Goal: Task Accomplishment & Management: Complete application form

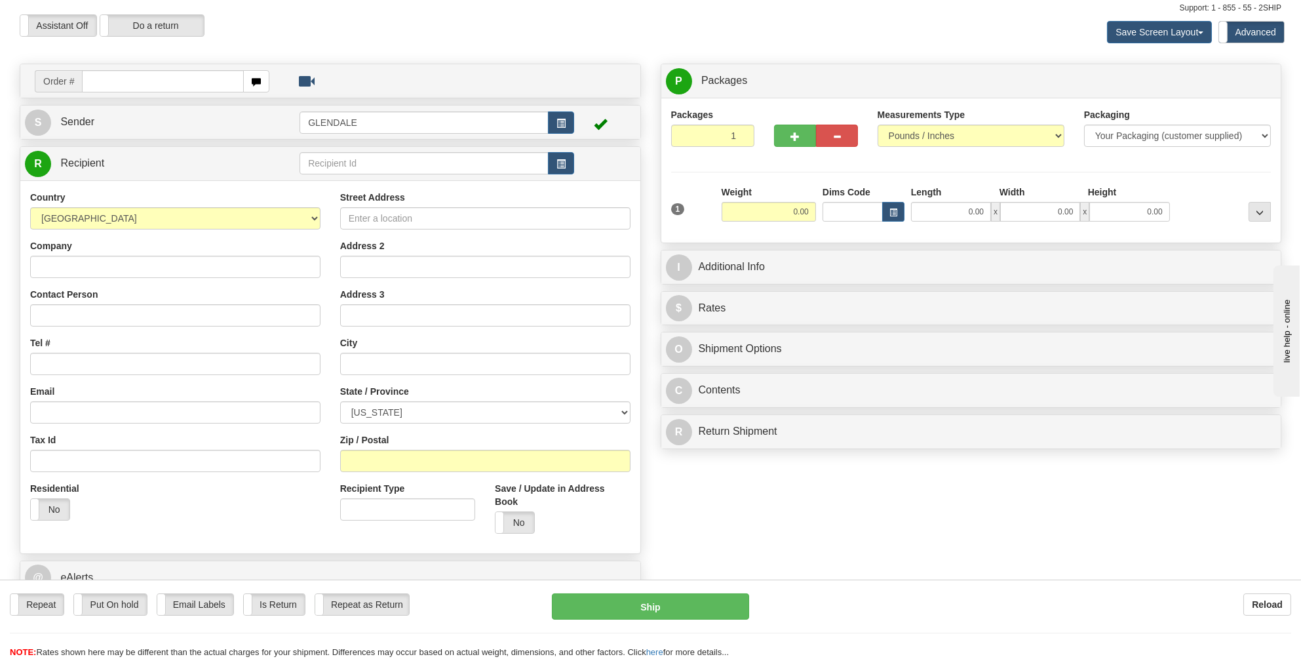
scroll to position [66, 0]
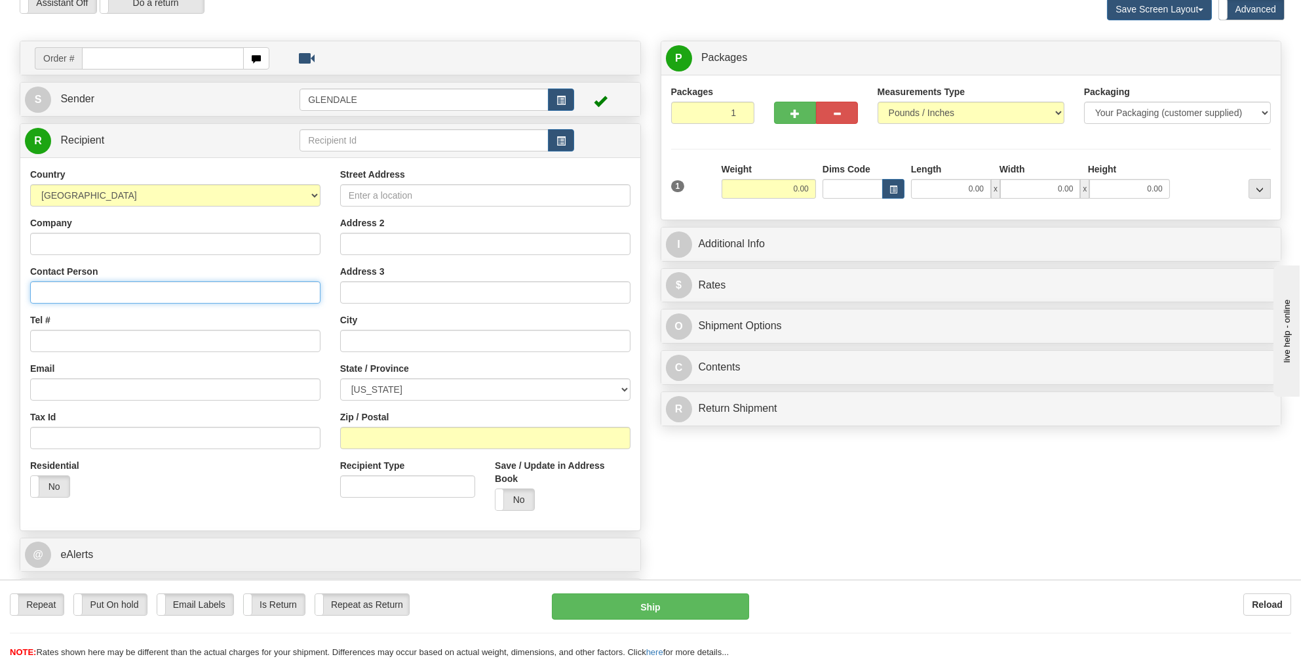
click at [43, 297] on input "Contact Person" at bounding box center [175, 292] width 290 height 22
paste input "[PERSON_NAME]"
type input "[PERSON_NAME]"
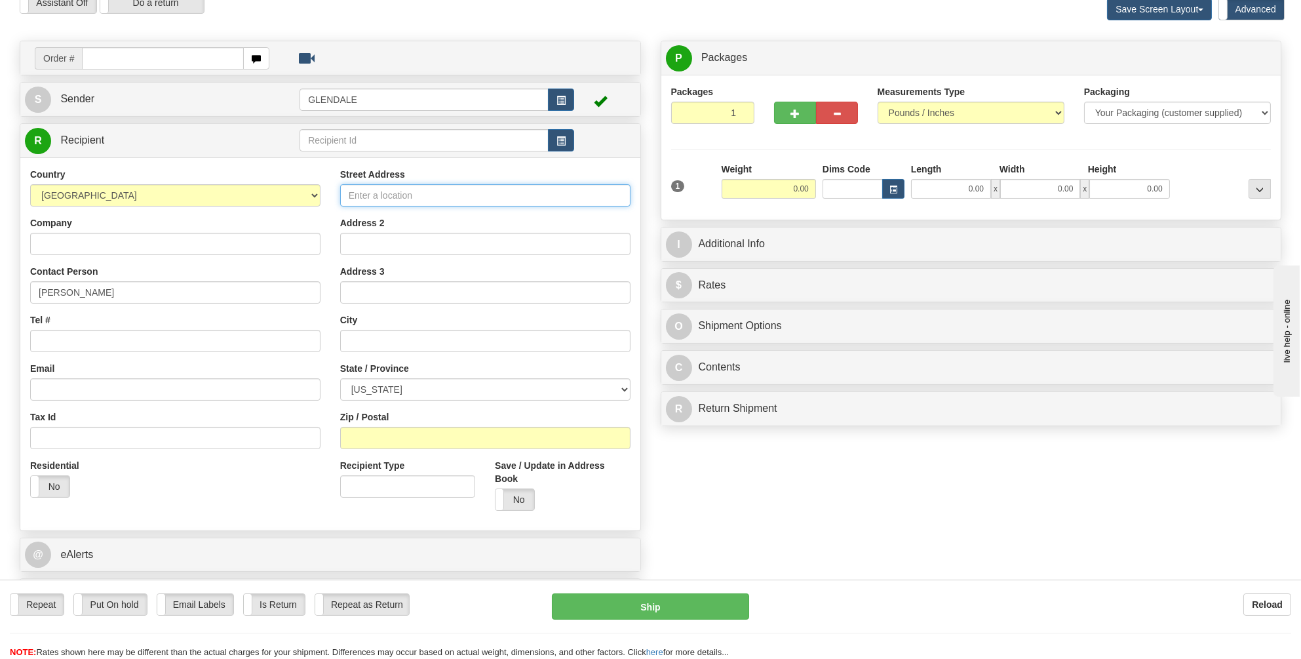
click at [364, 197] on input "Street Address" at bounding box center [485, 195] width 290 height 22
paste input "[STREET_ADDRESS]"
type input "[STREET_ADDRESS]"
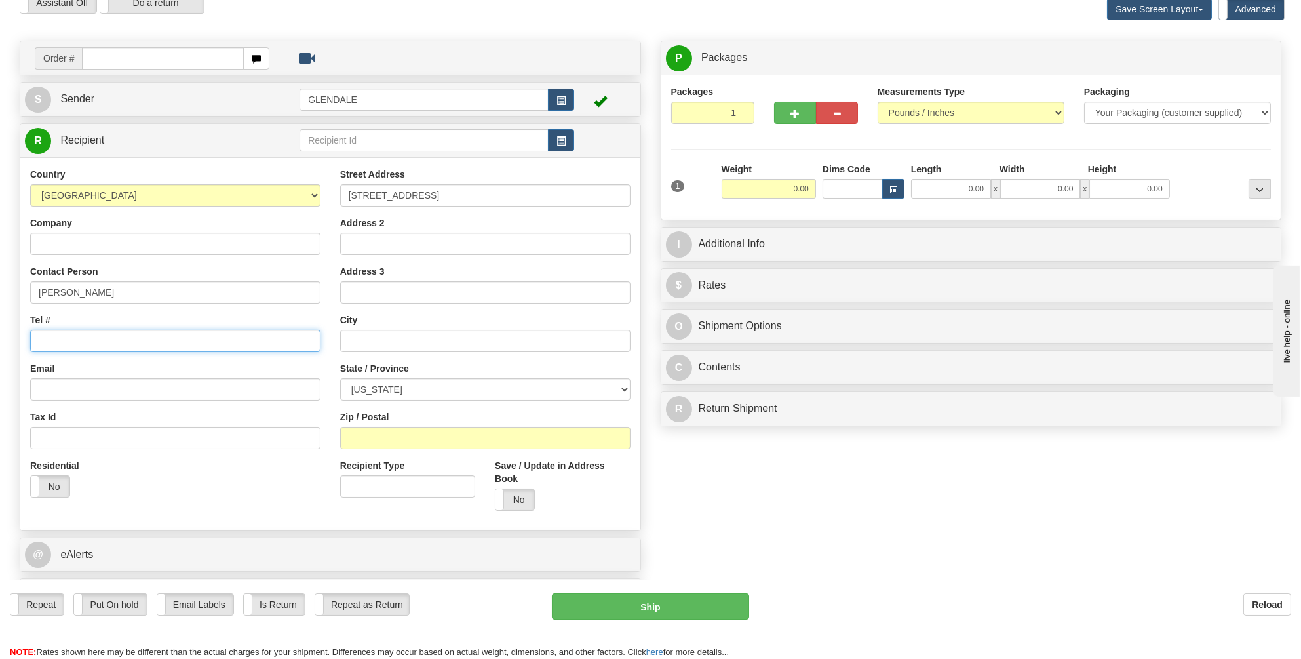
click at [56, 340] on input "Tel #" at bounding box center [175, 341] width 290 height 22
type input "4802053648"
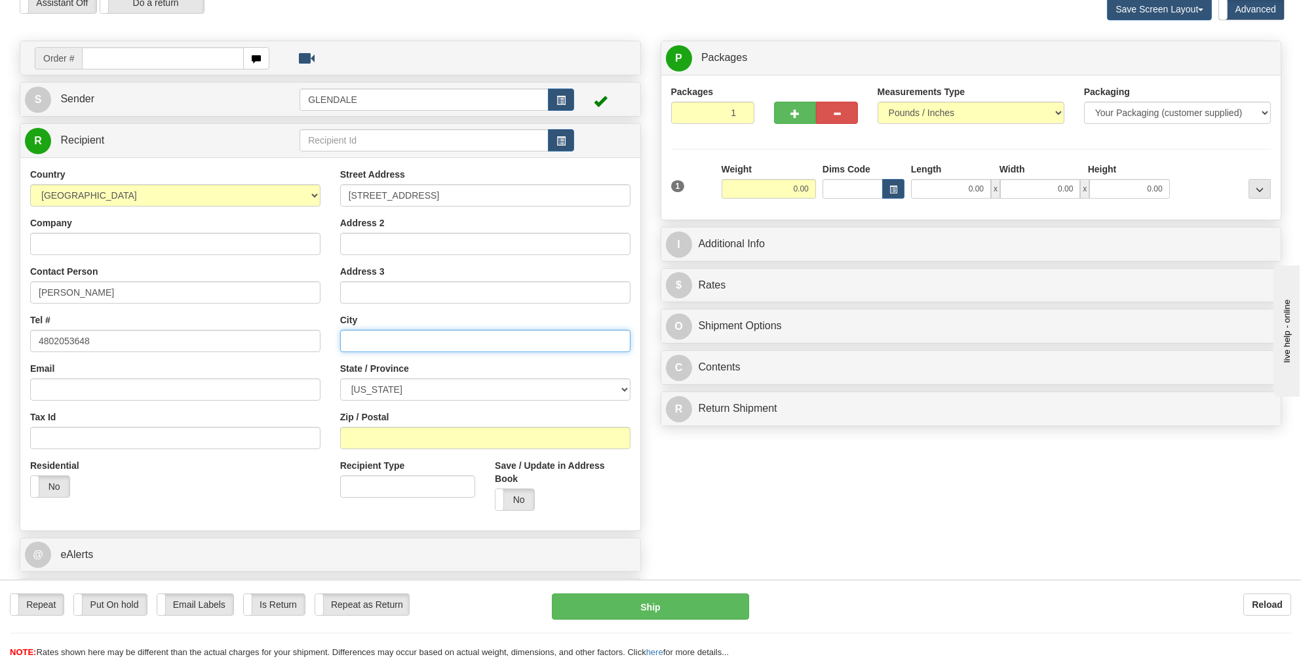
click at [360, 338] on input "text" at bounding box center [485, 341] width 290 height 22
type input "Little Elm"
click at [624, 388] on select "[US_STATE] [US_STATE] [US_STATE] [US_STATE] Armed Forces America Armed Forces E…" at bounding box center [485, 389] width 290 height 22
select select "[GEOGRAPHIC_DATA]"
click at [340, 378] on select "[US_STATE] [US_STATE] [US_STATE] [US_STATE] Armed Forces America Armed Forces E…" at bounding box center [485, 389] width 290 height 22
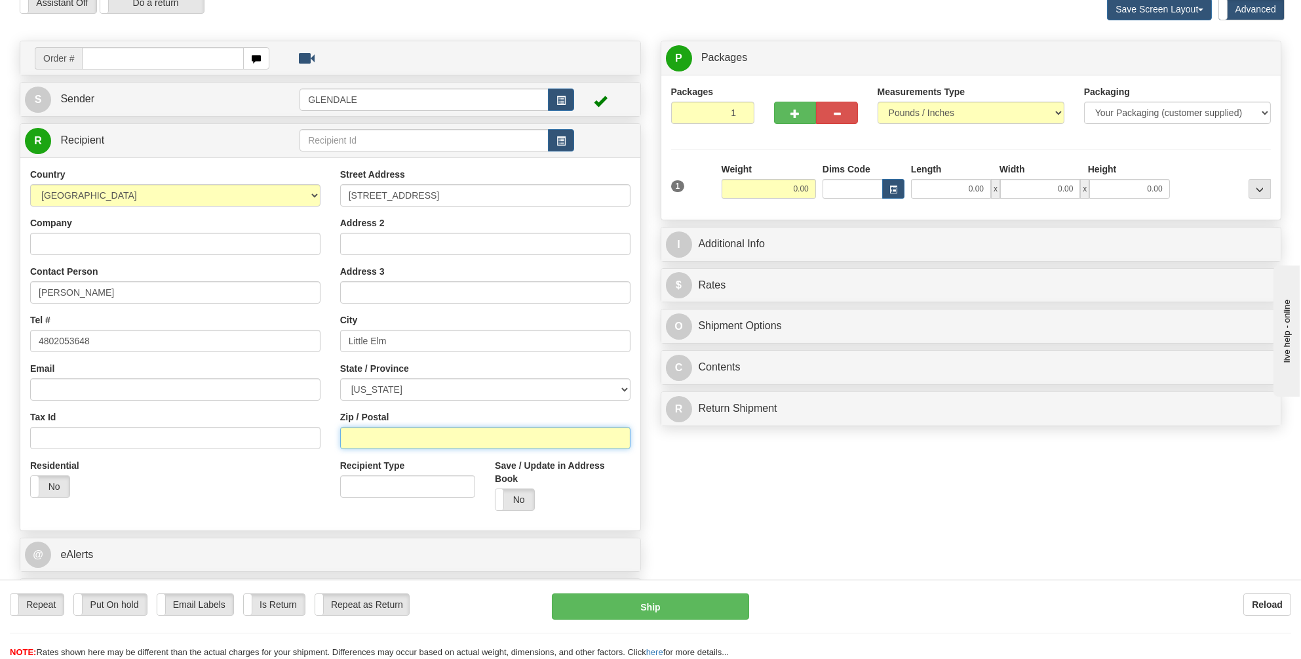
click at [366, 433] on input "Zip / Postal" at bounding box center [485, 438] width 290 height 22
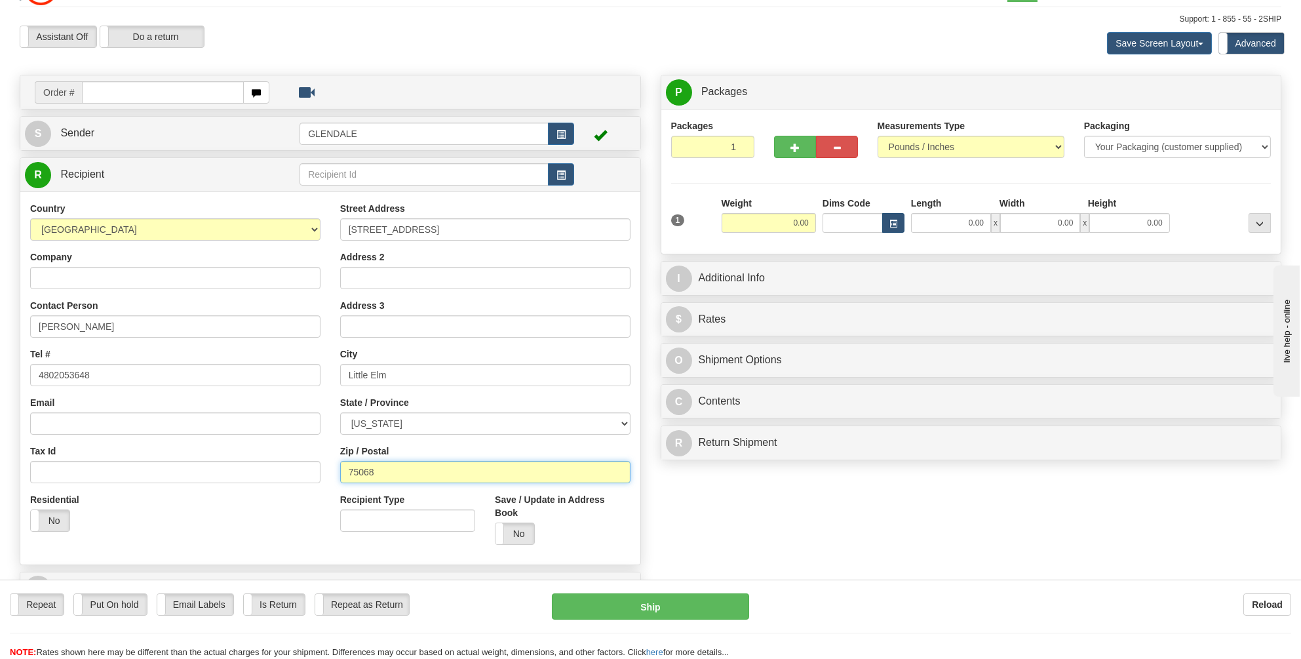
scroll to position [0, 0]
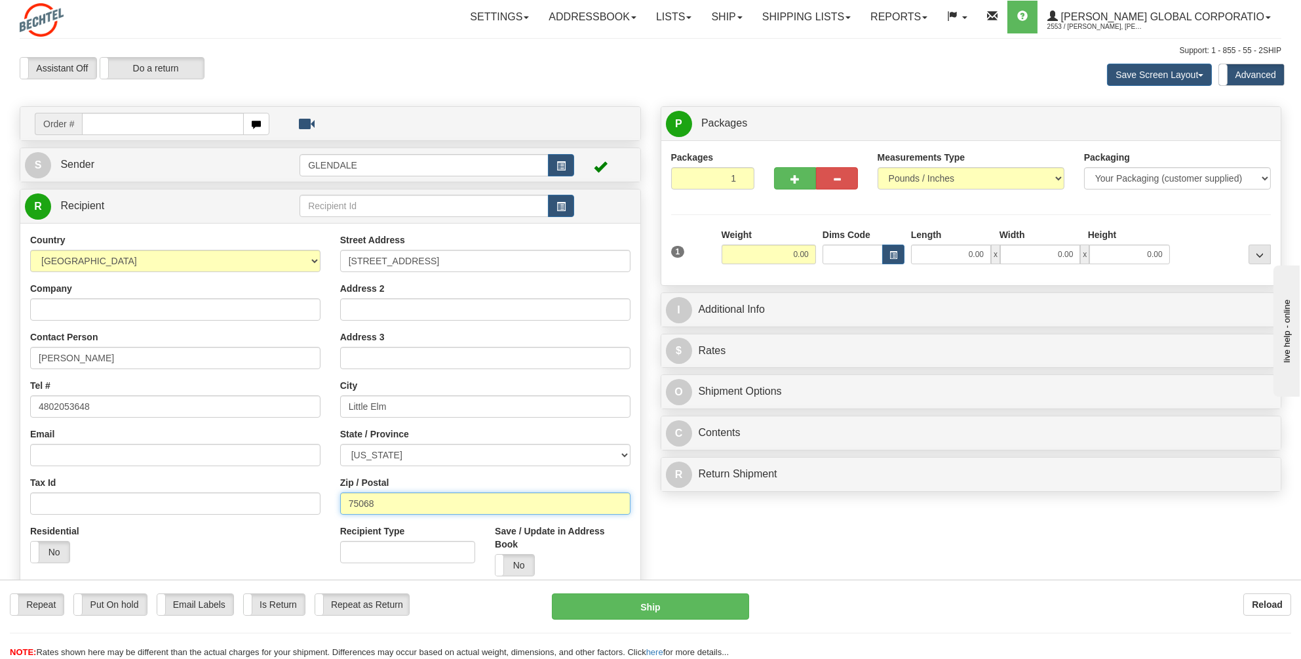
type input "75068"
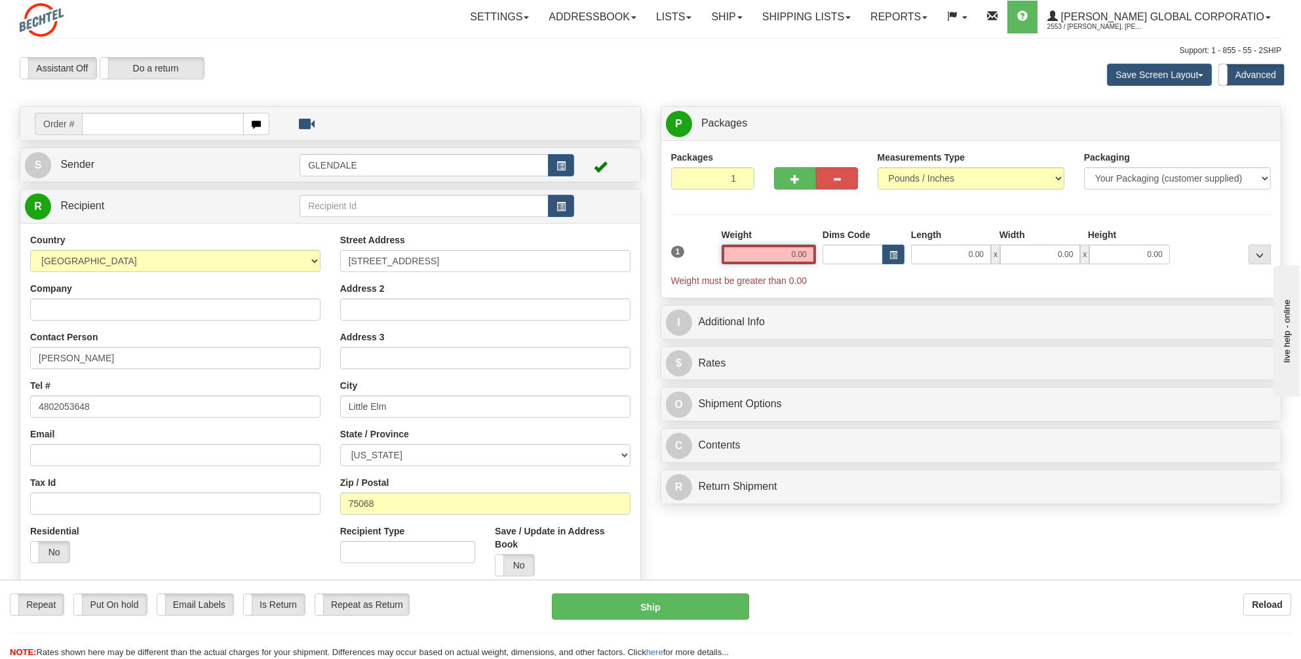
drag, startPoint x: 811, startPoint y: 252, endPoint x: 788, endPoint y: 256, distance: 23.4
click at [788, 256] on input "0.00" at bounding box center [769, 254] width 94 height 20
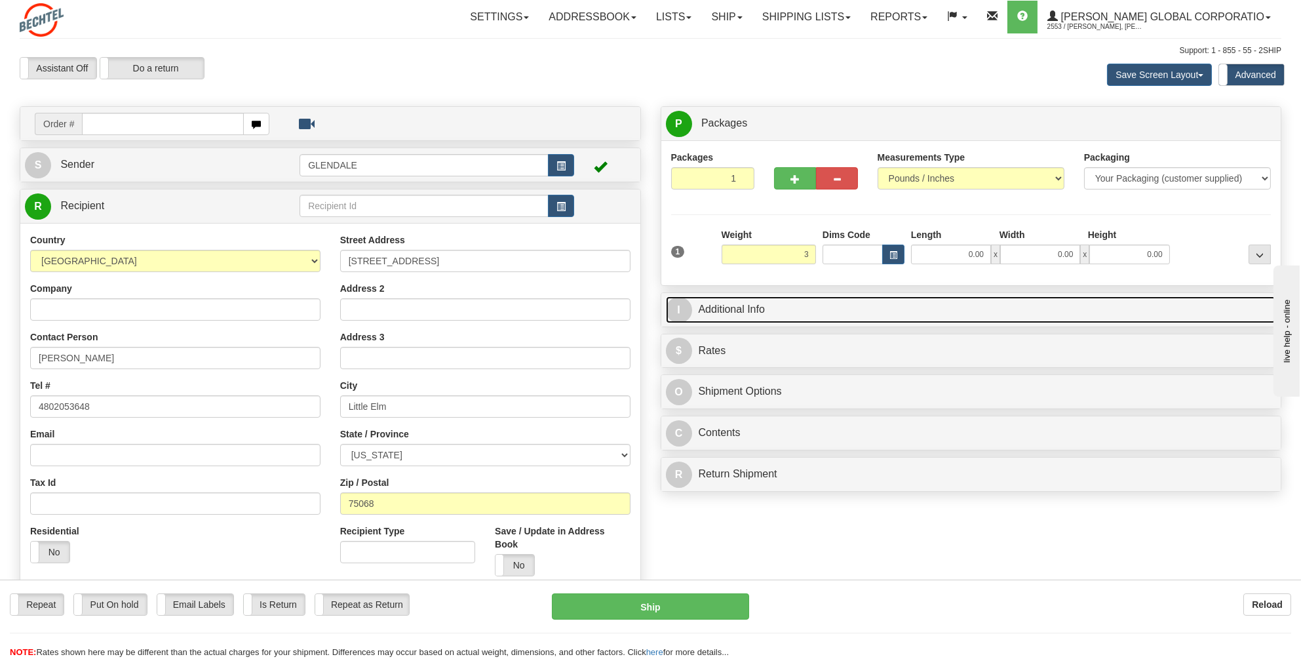
type input "3.00"
click at [829, 311] on link "I Additional Info" at bounding box center [971, 309] width 611 height 27
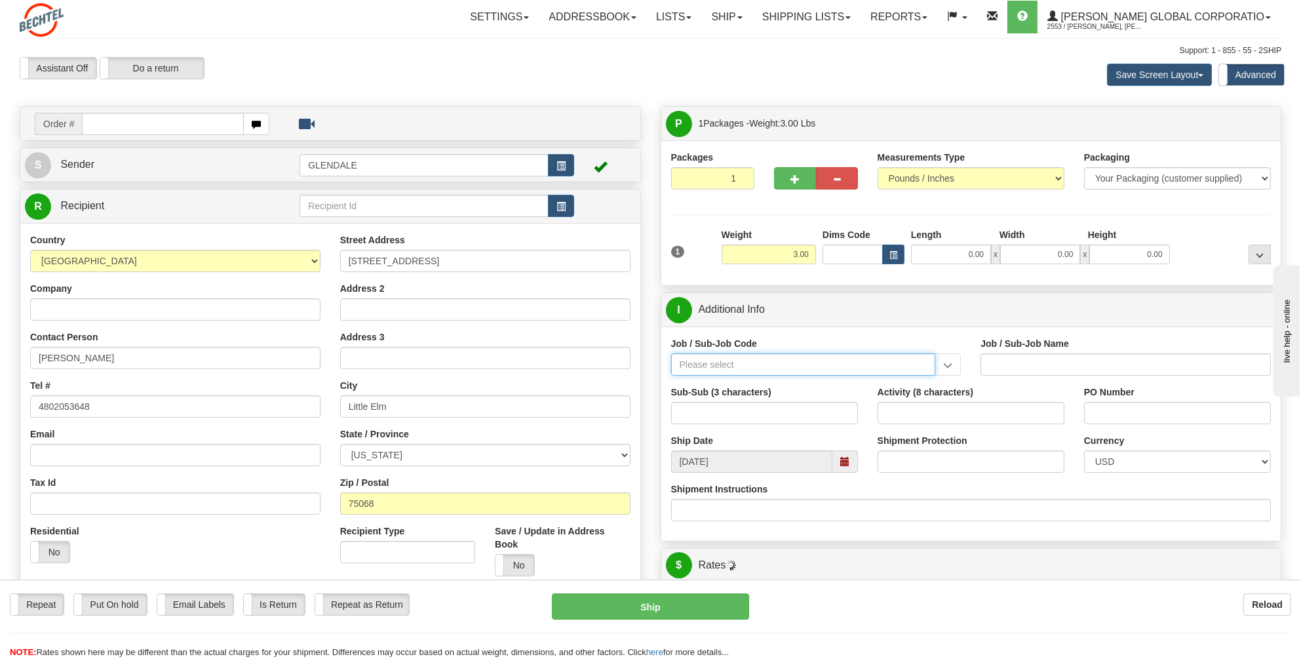
click at [702, 357] on input "Job / Sub-Job Code" at bounding box center [803, 364] width 265 height 22
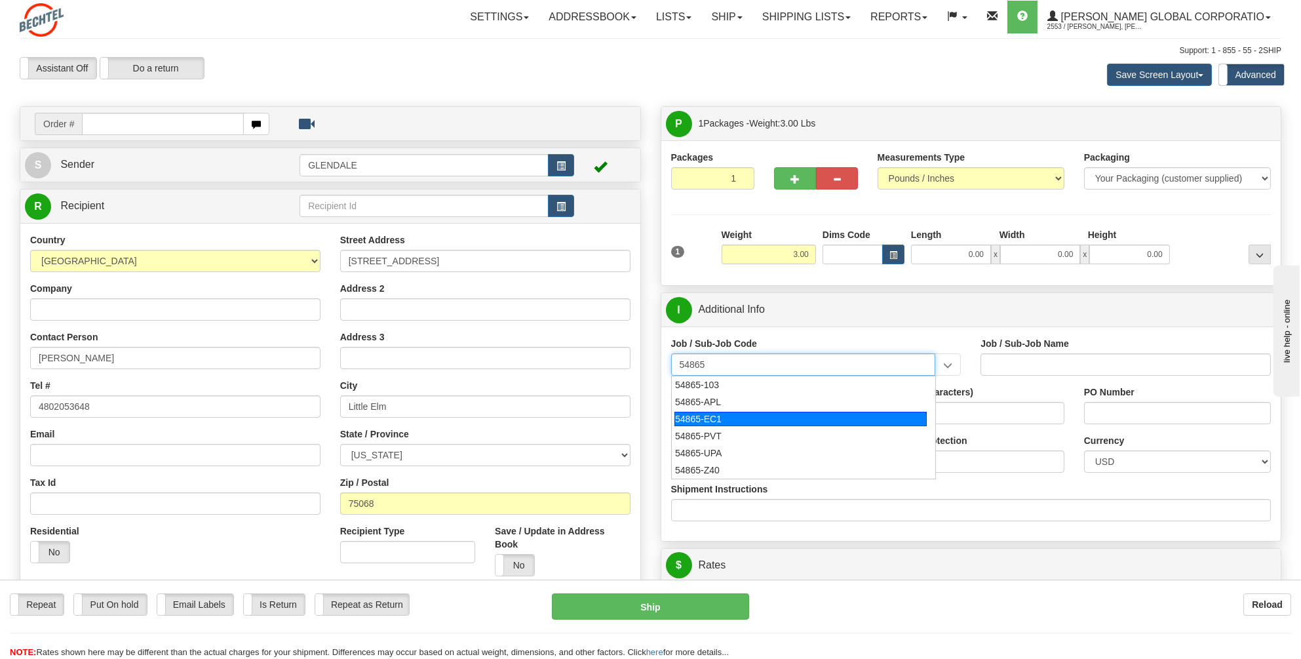
click at [708, 416] on div "54865-EC1" at bounding box center [800, 419] width 252 height 14
type input "54865-EC1"
type input "APP ENGINEERING SERVICES - EMPLOYEE CENTRAL IMPLE"
type input "54865-EC1"
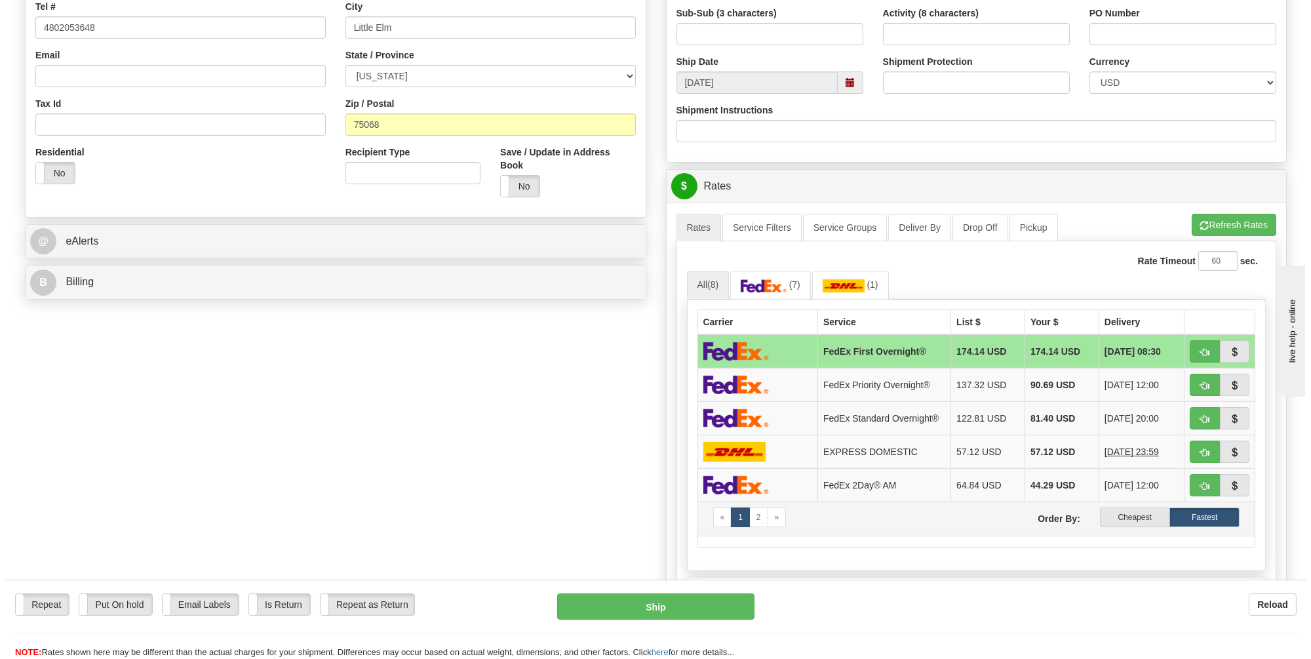
scroll to position [393, 0]
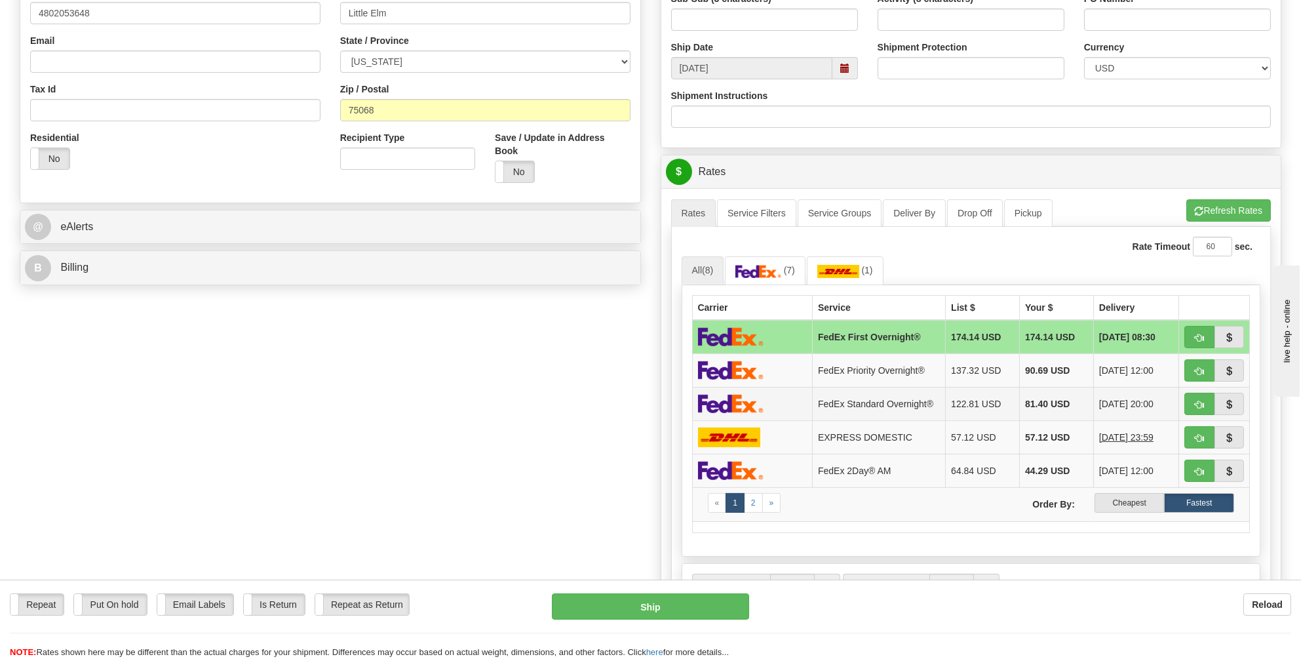
click at [742, 401] on img at bounding box center [731, 403] width 66 height 19
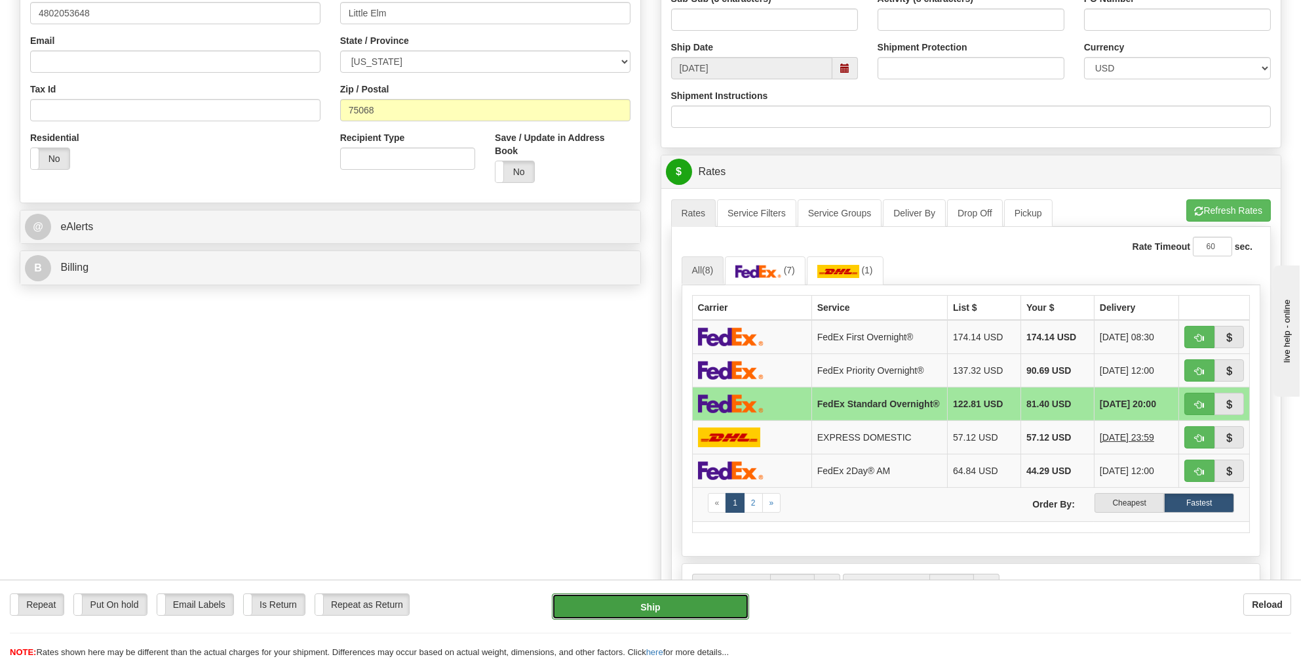
click at [645, 603] on button "Ship" at bounding box center [650, 606] width 197 height 26
type input "05"
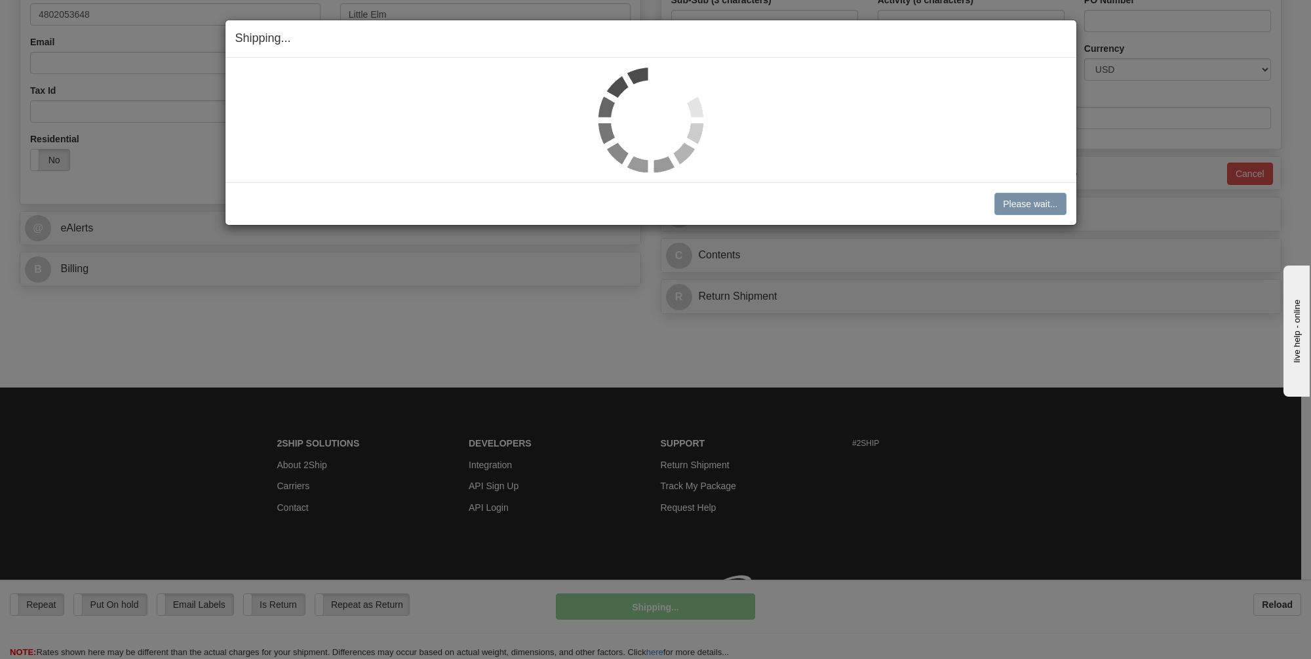
scroll to position [389, 0]
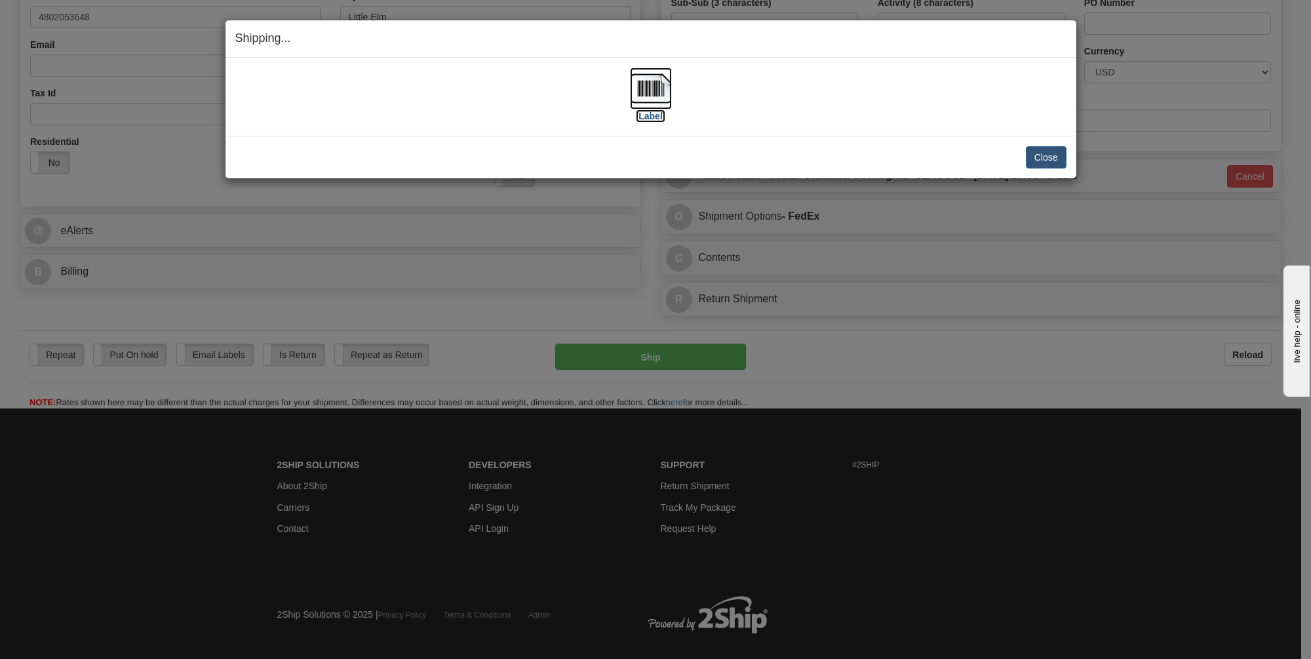
click at [642, 88] on img at bounding box center [651, 89] width 42 height 42
drag, startPoint x: 1044, startPoint y: 154, endPoint x: 1030, endPoint y: 149, distance: 15.1
click at [1044, 154] on button "Close" at bounding box center [1046, 157] width 41 height 22
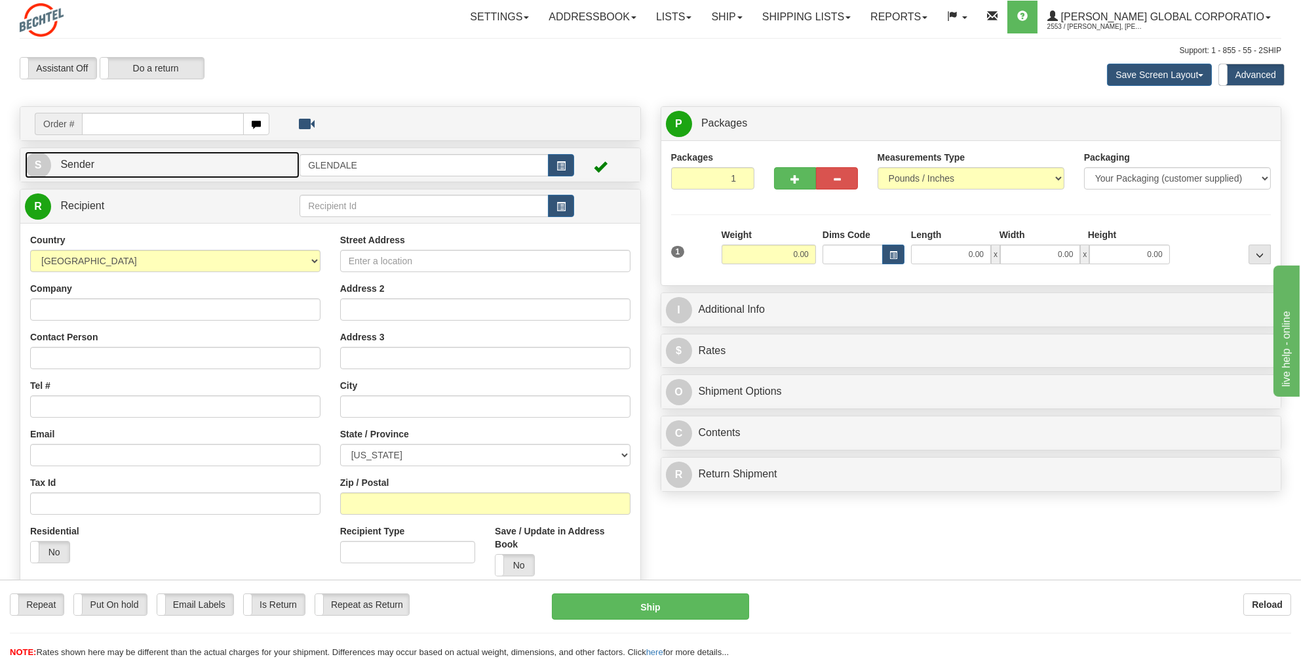
click at [72, 161] on span "Sender" at bounding box center [77, 164] width 34 height 11
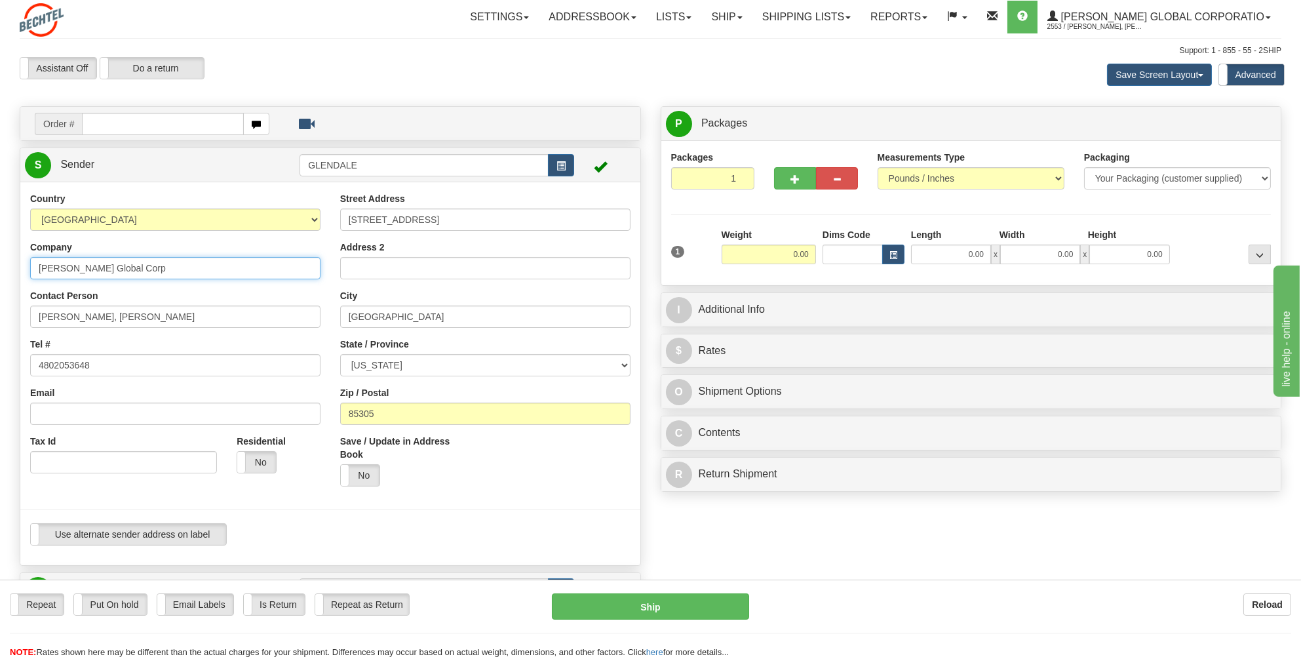
drag, startPoint x: 96, startPoint y: 269, endPoint x: 0, endPoint y: 269, distance: 96.3
click at [1, 269] on div "Toggle navigation Settings Shipping Preferences Fields Preferences New" at bounding box center [650, 567] width 1301 height 1135
drag, startPoint x: 145, startPoint y: 319, endPoint x: 18, endPoint y: 318, distance: 127.1
click at [20, 318] on div "Country AFGHANISTAN ALAND ISLANDS ALBANIA ALGERIA AMERICAN SAMOA ANDORRA ANGOLA…" at bounding box center [330, 373] width 620 height 363
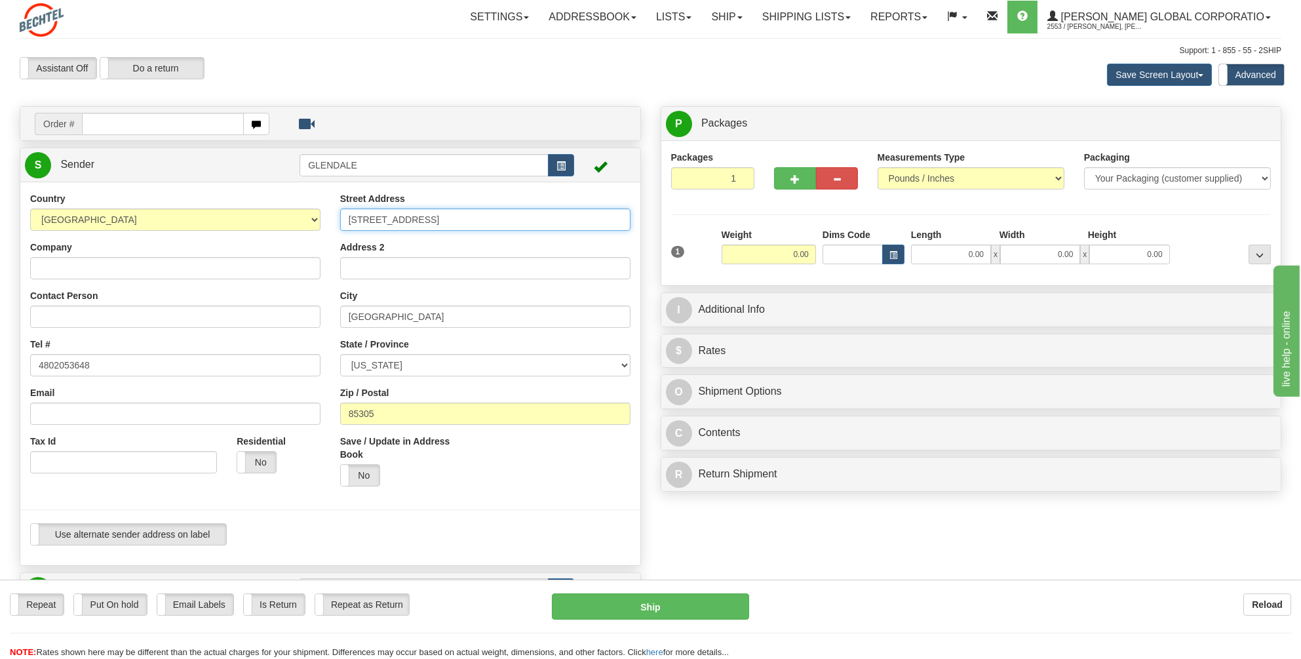
drag, startPoint x: 400, startPoint y: 220, endPoint x: 326, endPoint y: 223, distance: 74.8
click at [326, 223] on div "Country AFGHANISTAN ALAND ISLANDS ALBANIA ALGERIA AMERICAN SAMOA ANDORRA ANGOLA…" at bounding box center [330, 373] width 620 height 363
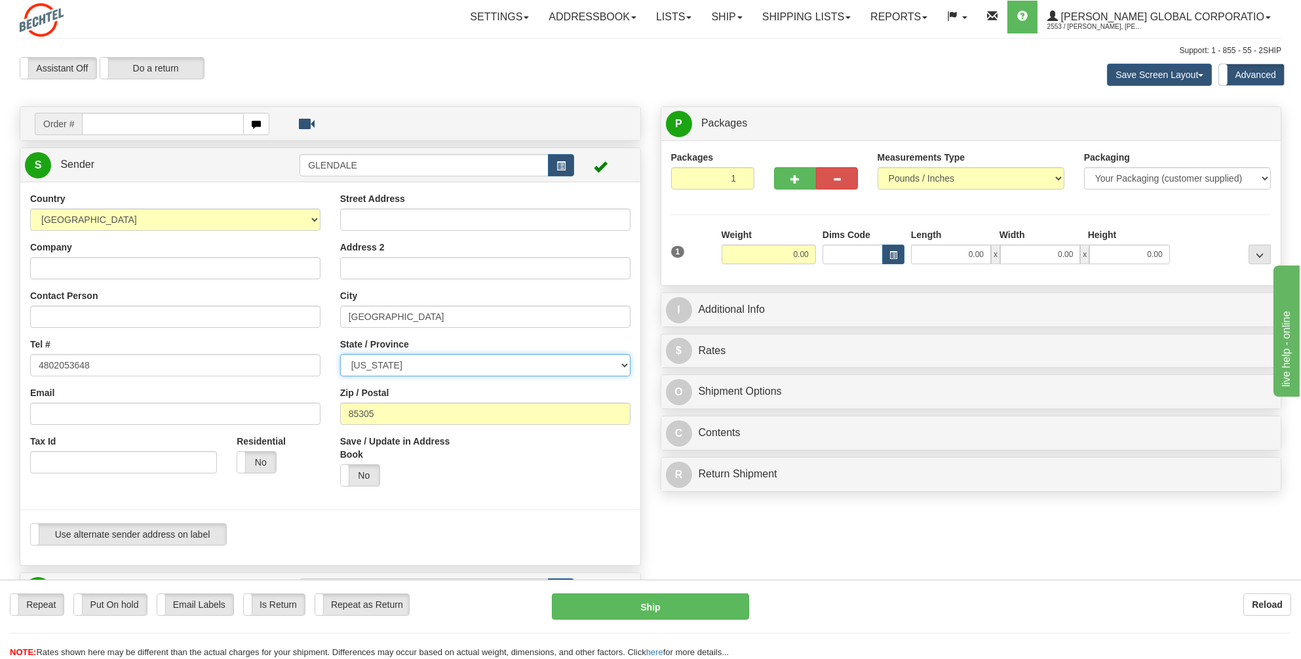
click at [390, 364] on select "[US_STATE] [US_STATE] [US_STATE] [US_STATE] Armed Forces America Armed Forces E…" at bounding box center [485, 365] width 290 height 22
select select "[GEOGRAPHIC_DATA]"
click at [340, 354] on select "[US_STATE] [US_STATE] [US_STATE] [US_STATE] Armed Forces America Armed Forces E…" at bounding box center [485, 365] width 290 height 22
drag, startPoint x: 397, startPoint y: 317, endPoint x: 271, endPoint y: 311, distance: 125.9
click at [277, 314] on div "Country AFGHANISTAN ALAND ISLANDS ALBANIA ALGERIA AMERICAN SAMOA ANDORRA ANGOLA…" at bounding box center [330, 373] width 620 height 363
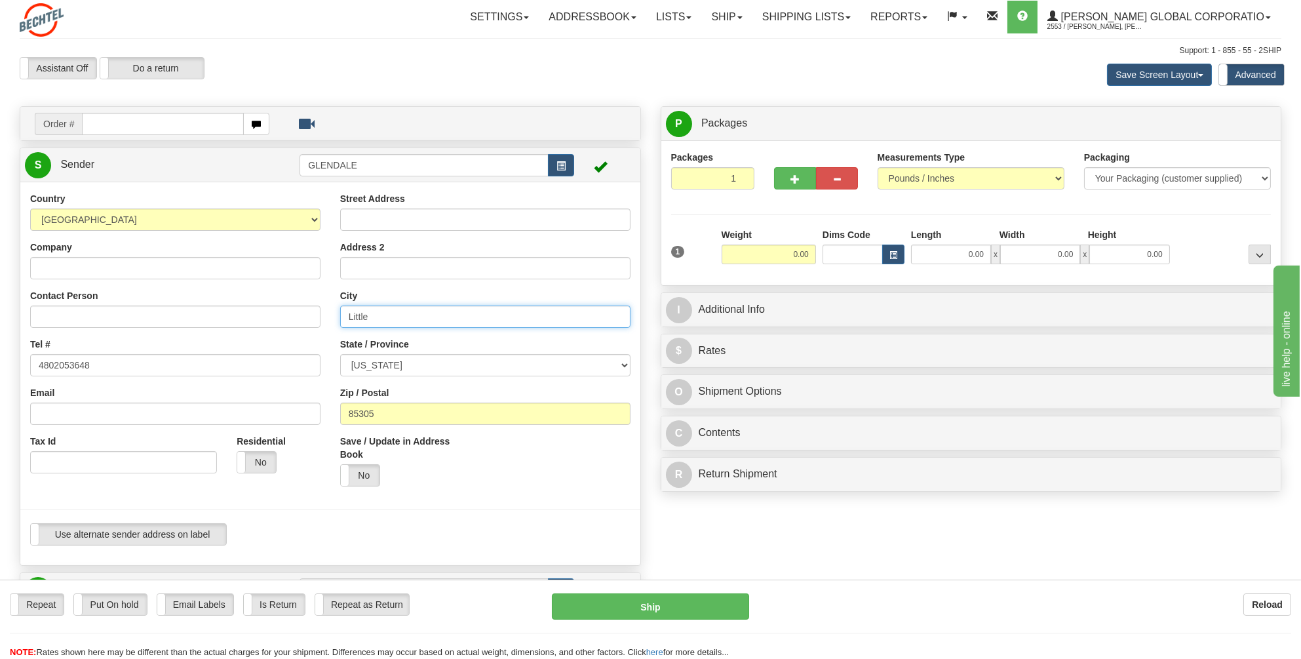
type input "Little Elm"
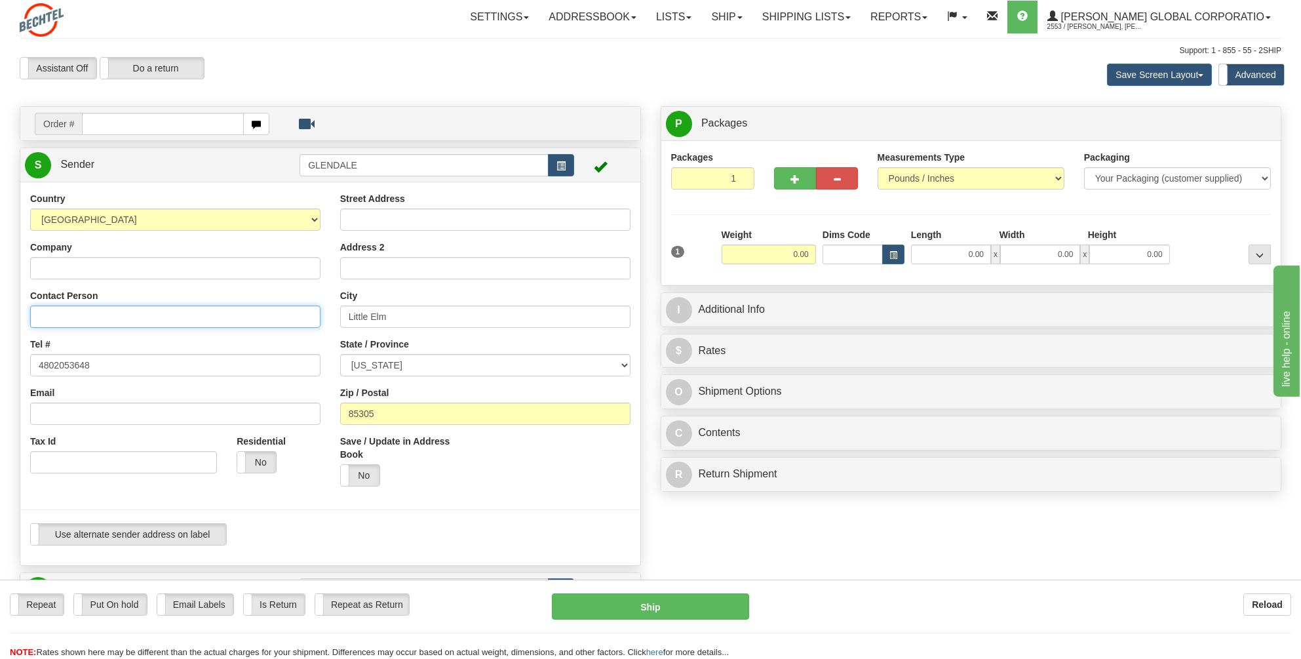
click at [53, 319] on input "Contact Person" at bounding box center [175, 316] width 290 height 22
click at [54, 309] on input "Contact Person" at bounding box center [175, 316] width 290 height 22
type input "Guarav Bansel"
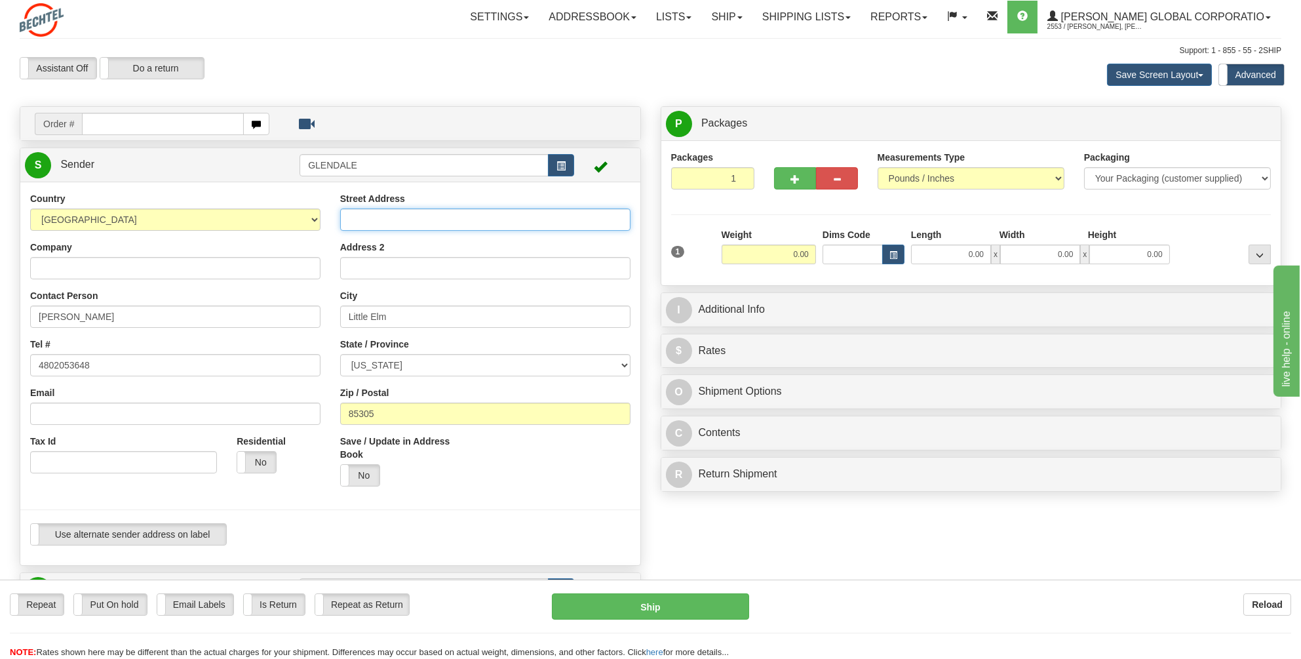
click at [376, 217] on input "Street Address" at bounding box center [485, 219] width 290 height 22
paste input "[STREET_ADDRESS]"
type input "[STREET_ADDRESS]"
click at [802, 514] on div "Create a label for the return Create Pickup Without Label Order #" at bounding box center [650, 587] width 1281 height 962
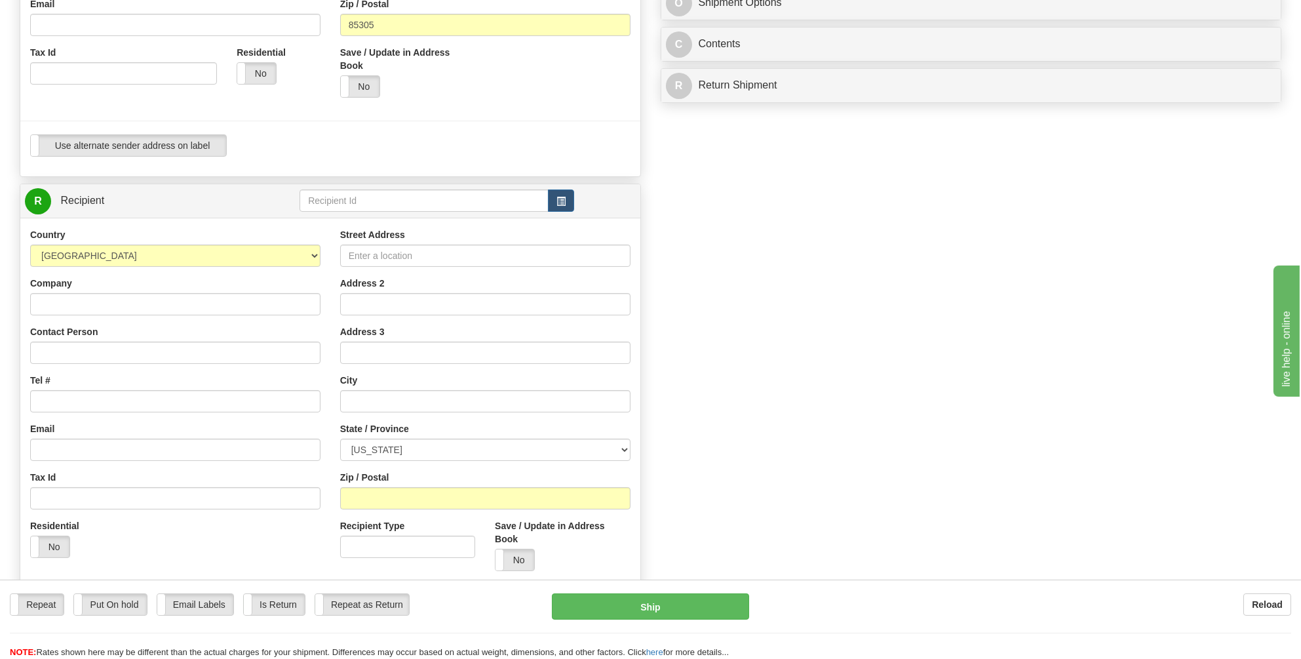
scroll to position [393, 0]
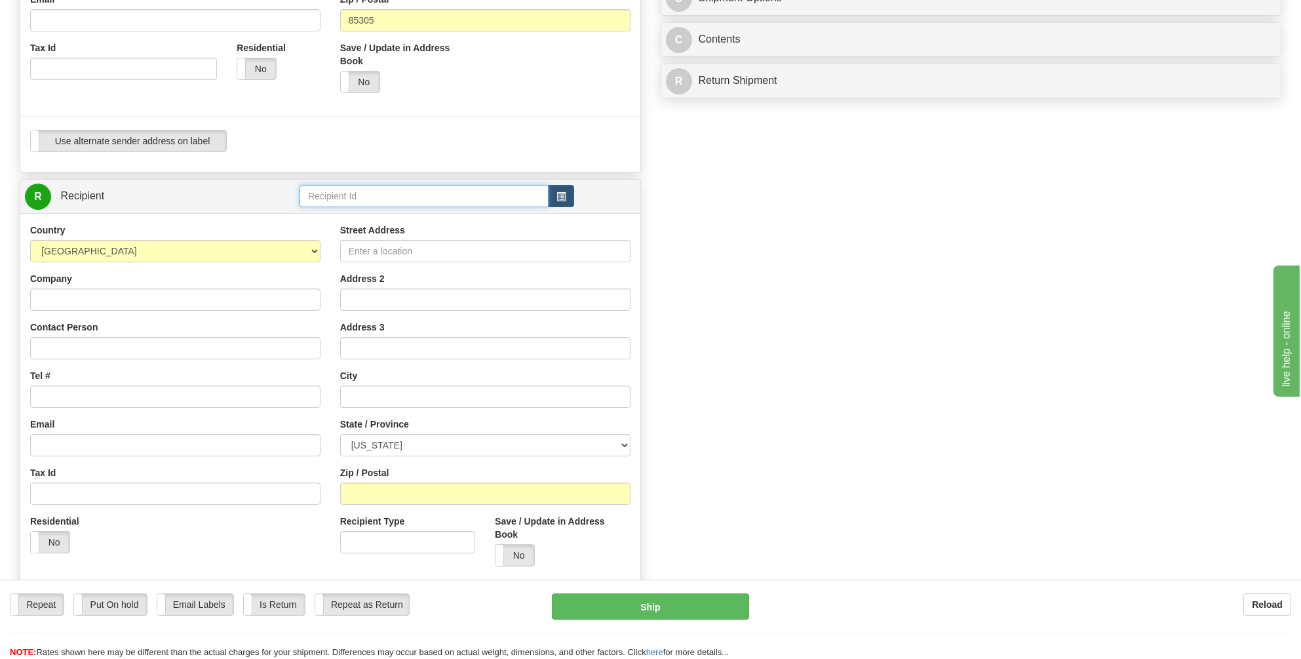
click at [332, 185] on input "text" at bounding box center [424, 196] width 249 height 22
click at [335, 196] on div "BECHTEL GLENDALE" at bounding box center [421, 202] width 237 height 14
type input "BECHTEL GLENDALE"
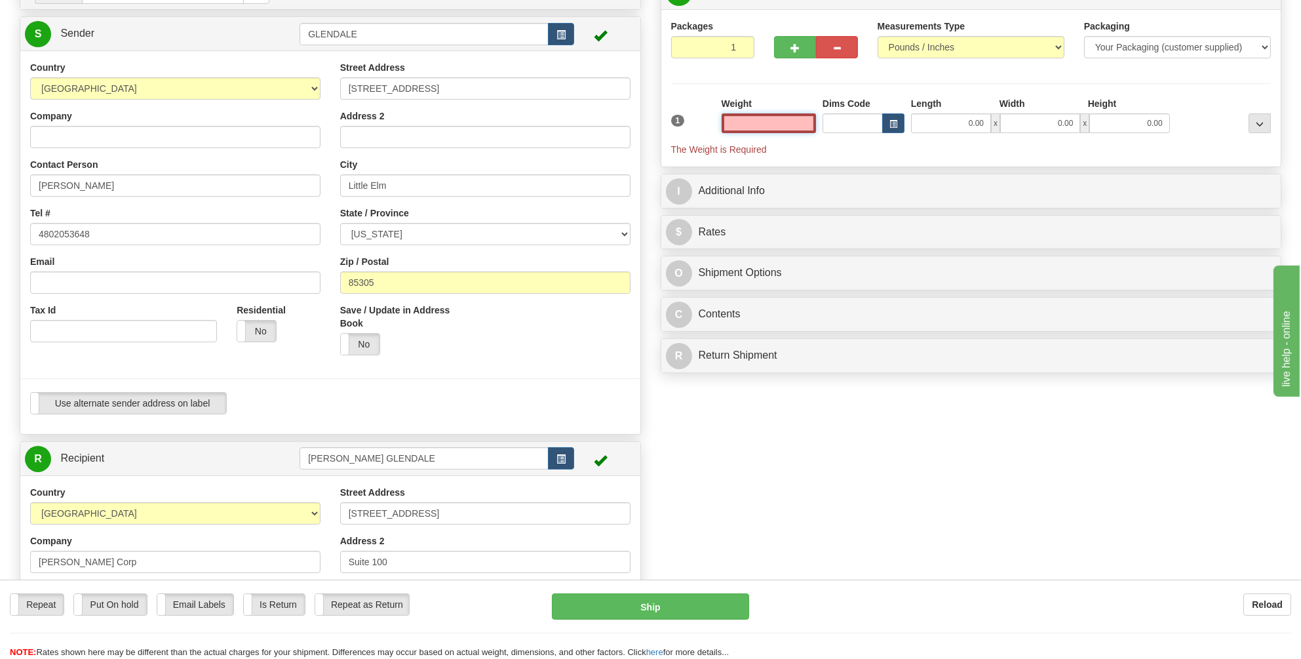
scroll to position [0, 0]
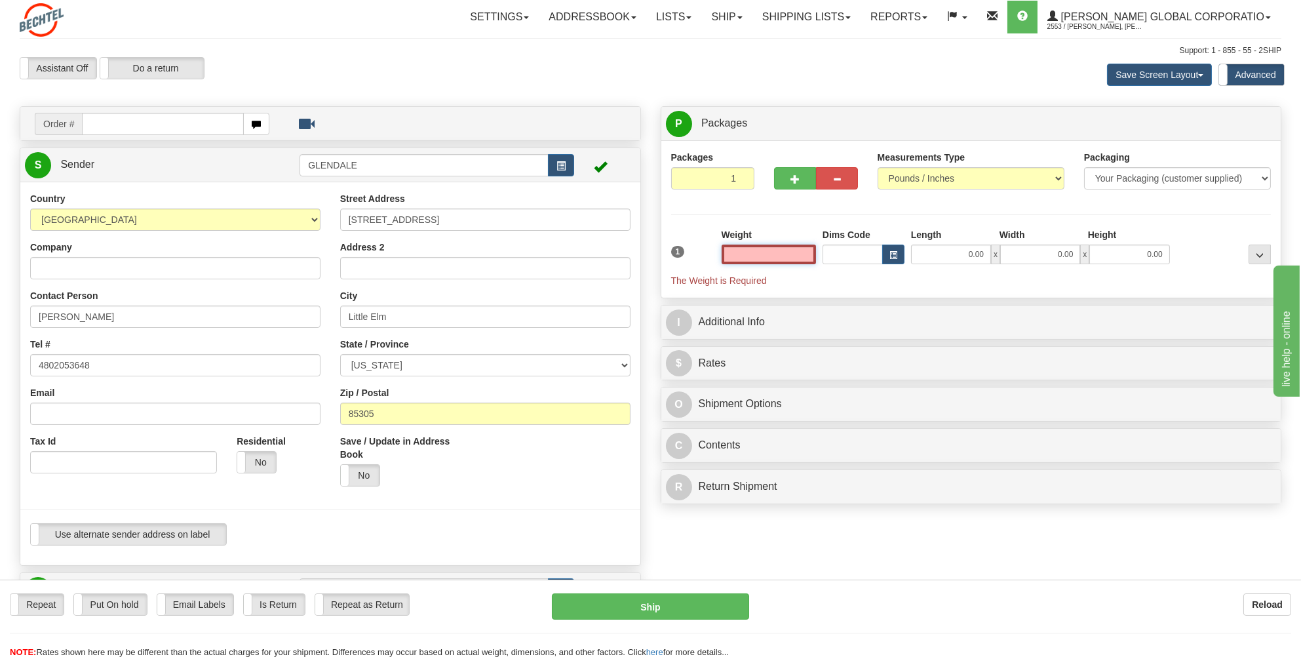
click at [800, 254] on input "text" at bounding box center [769, 254] width 94 height 20
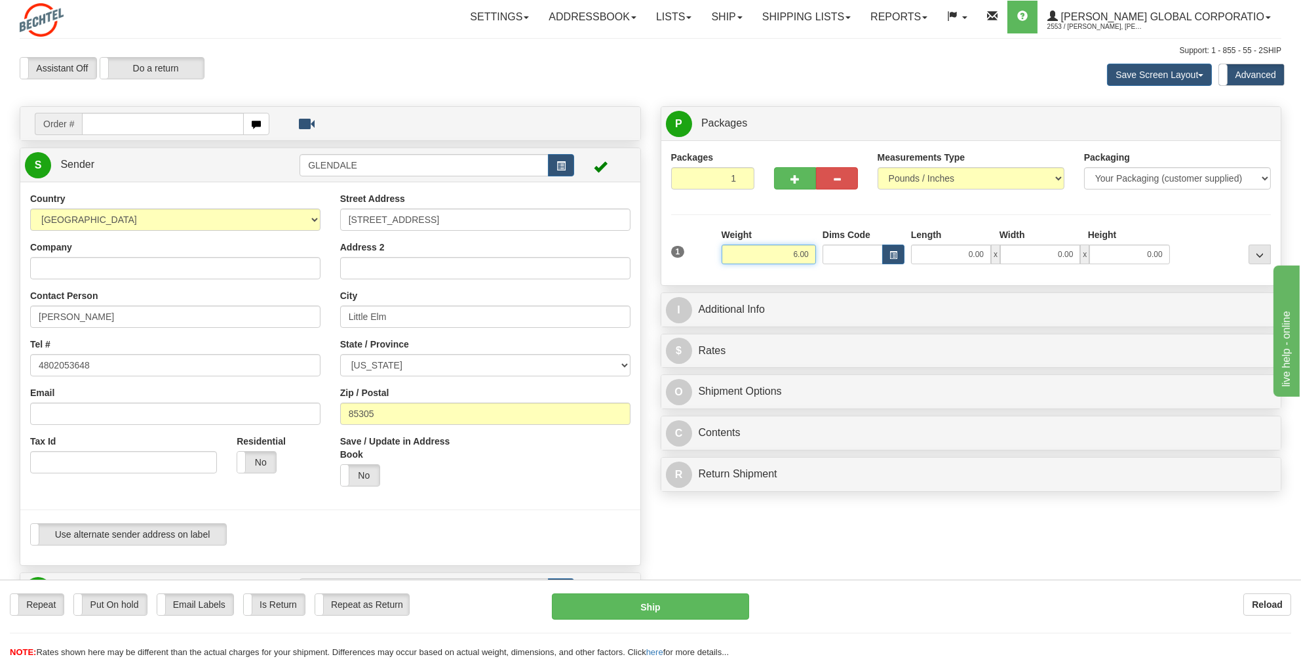
type input "6.00"
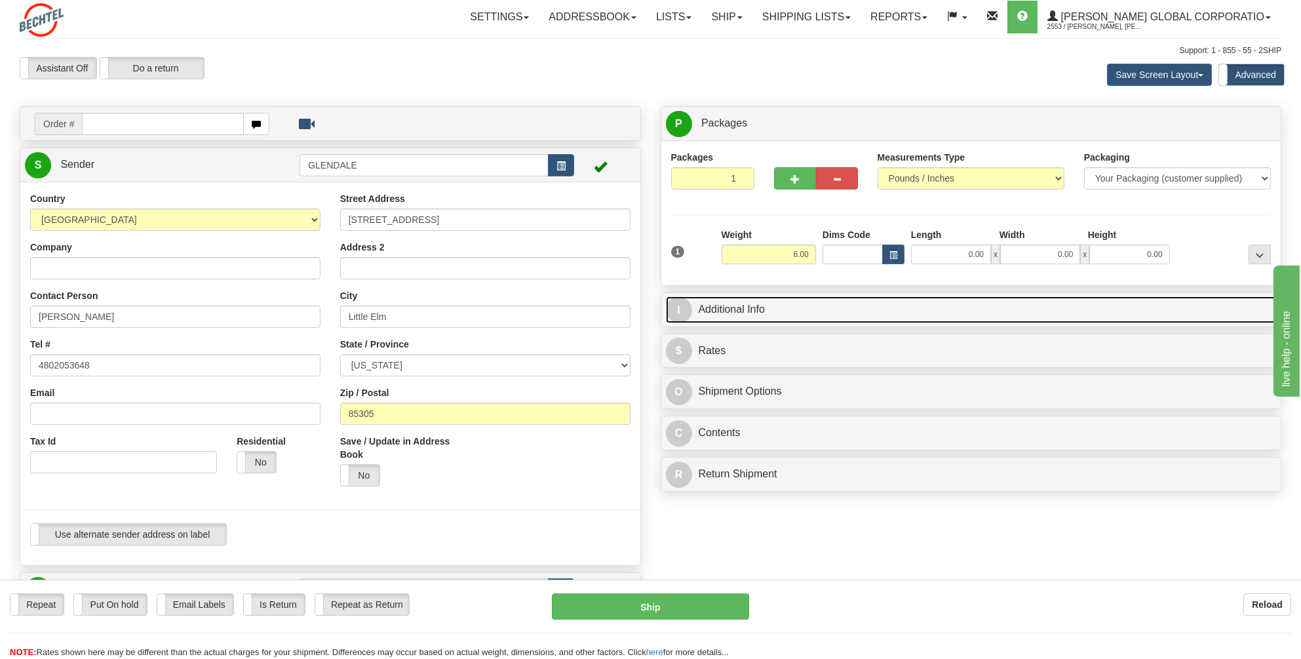
click at [741, 302] on link "I Additional Info" at bounding box center [971, 309] width 611 height 27
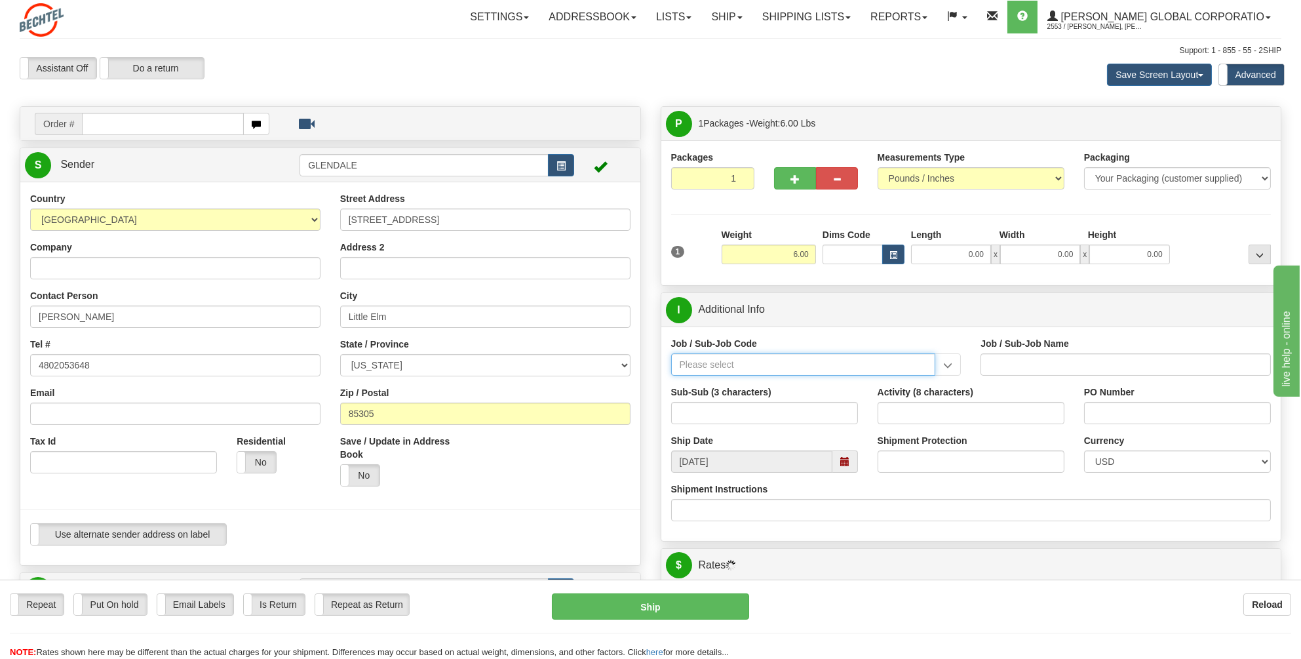
click at [688, 358] on input "Job / Sub-Job Code" at bounding box center [803, 364] width 265 height 22
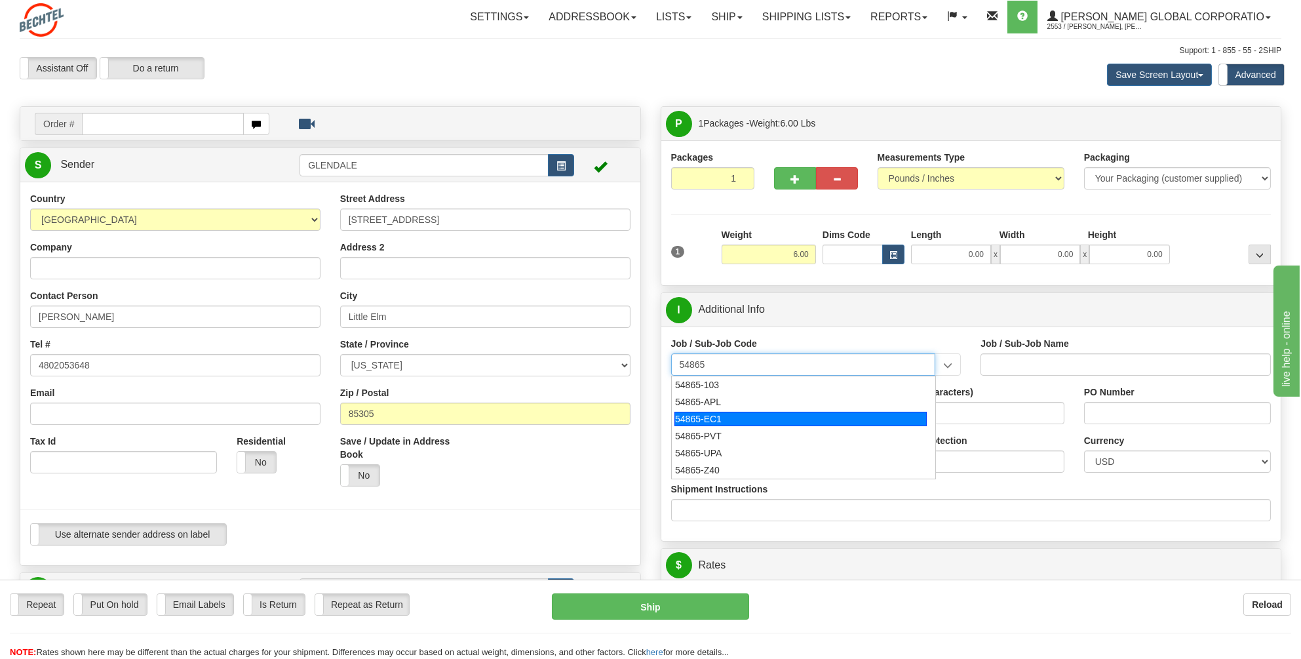
click at [718, 413] on div "54865-EC1" at bounding box center [800, 419] width 252 height 14
type input "54865-EC1"
type input "APP ENGINEERING SERVICES - EMPLOYEE CENTRAL IMPLE"
type input "54865-EC1"
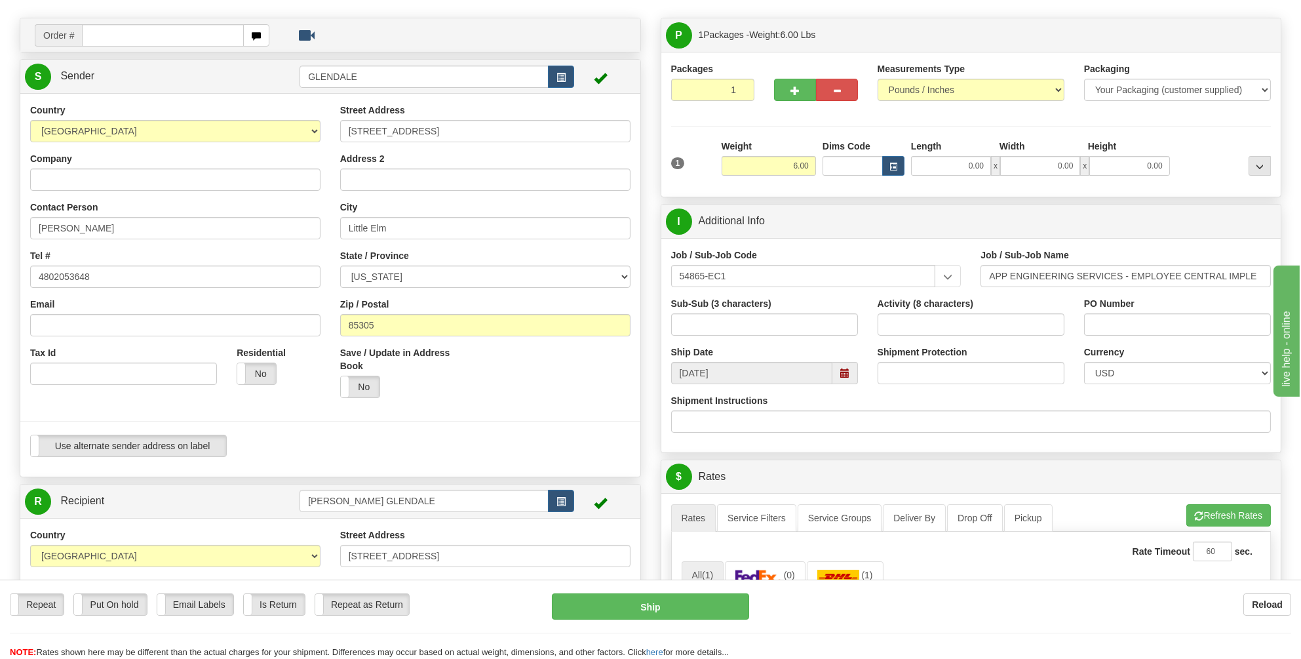
scroll to position [262, 0]
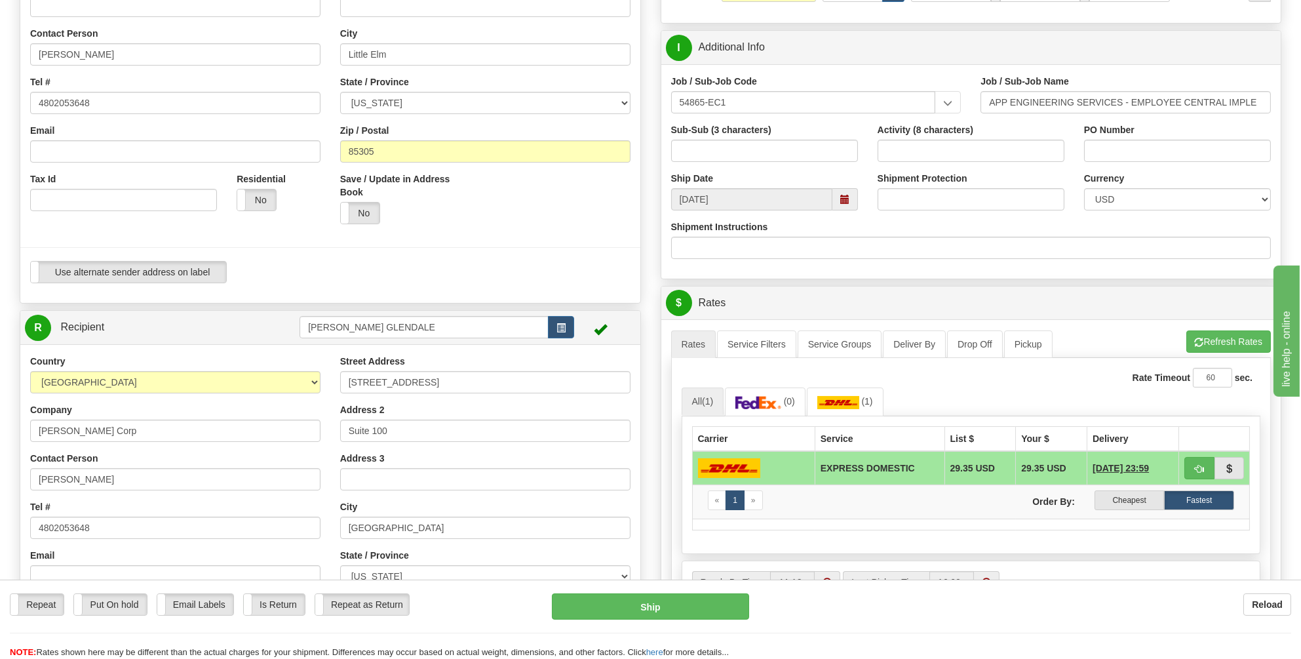
click at [845, 197] on span at bounding box center [844, 199] width 9 height 9
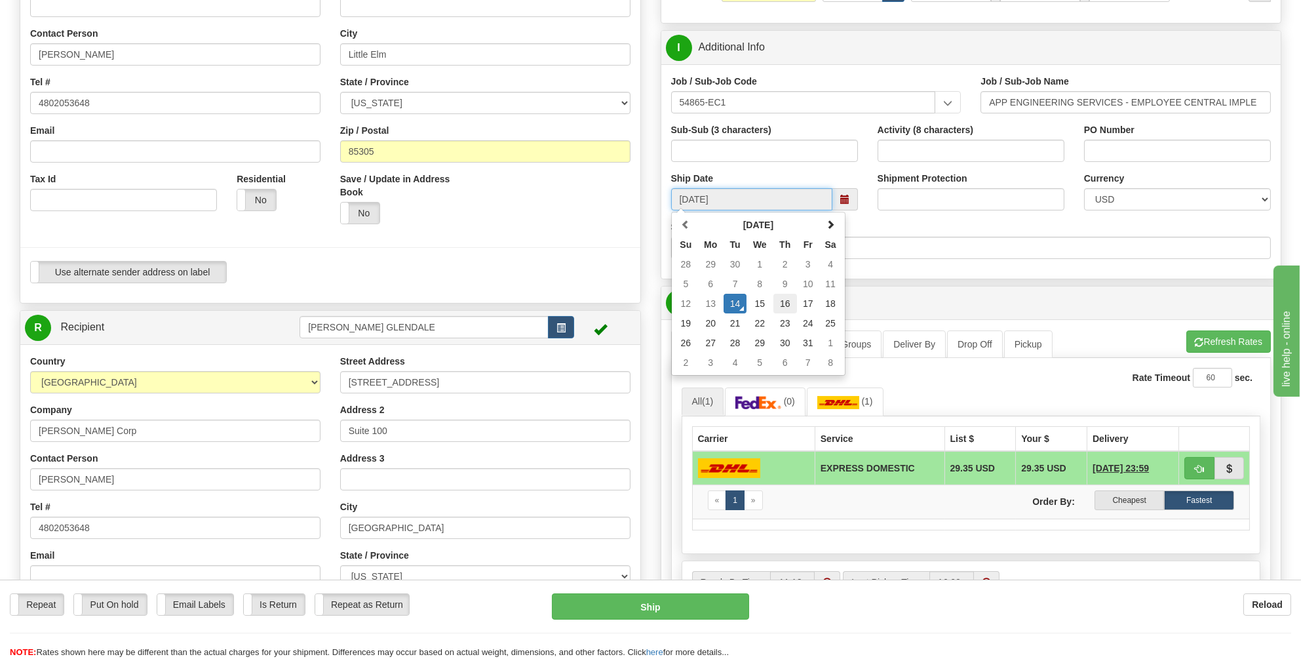
click at [788, 301] on td "16" at bounding box center [785, 304] width 24 height 20
type input "10/16/2025"
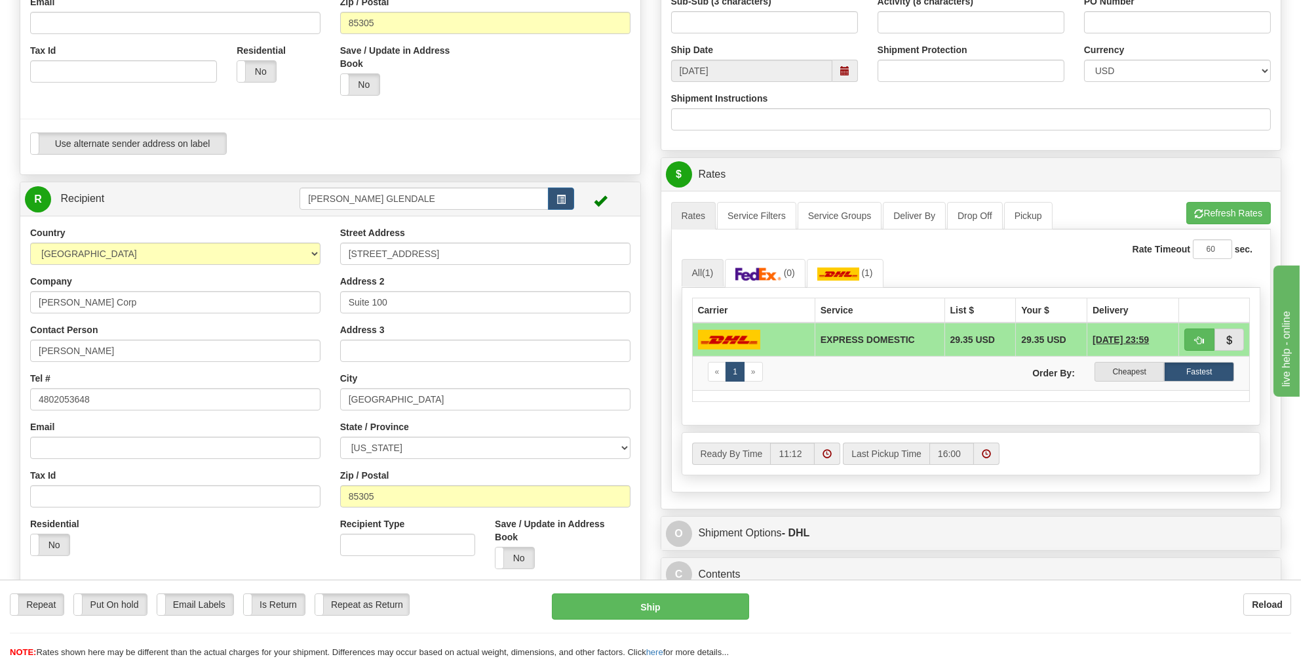
scroll to position [197, 0]
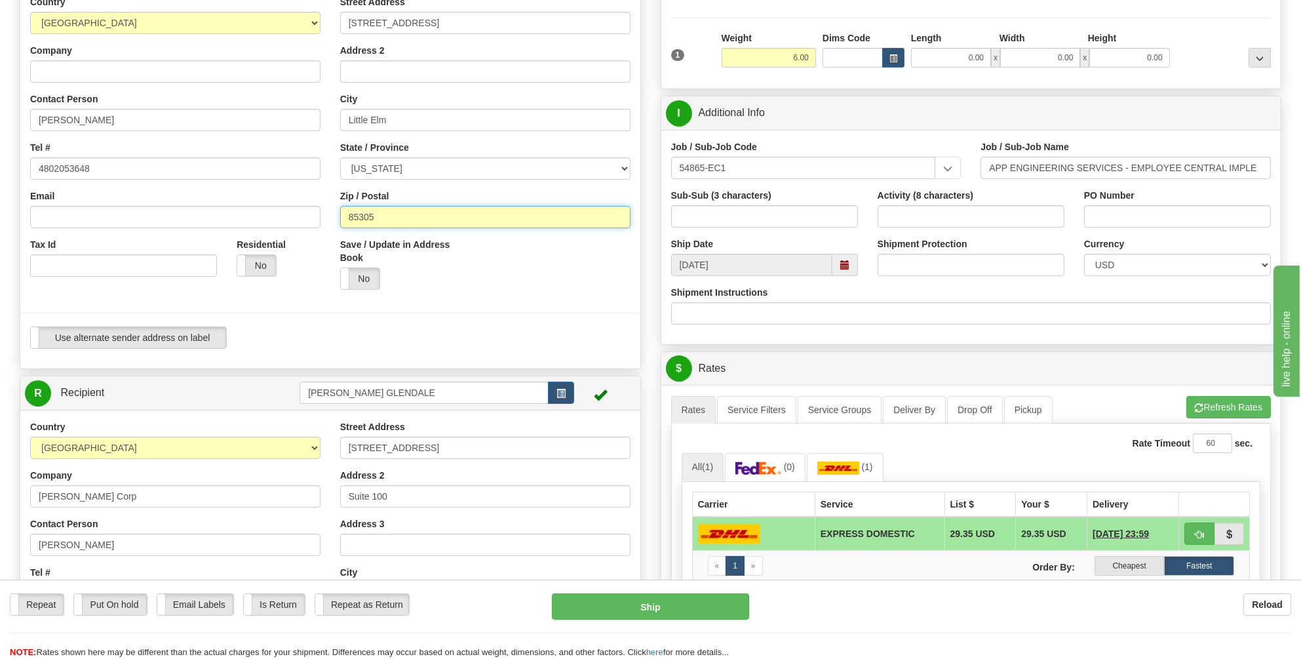
drag, startPoint x: 349, startPoint y: 218, endPoint x: 337, endPoint y: 218, distance: 12.5
click at [337, 218] on div "Street Address 1004 Westview Dr. Address 2 City Little Elm State / Province ALA…" at bounding box center [485, 147] width 310 height 304
type input "75068"
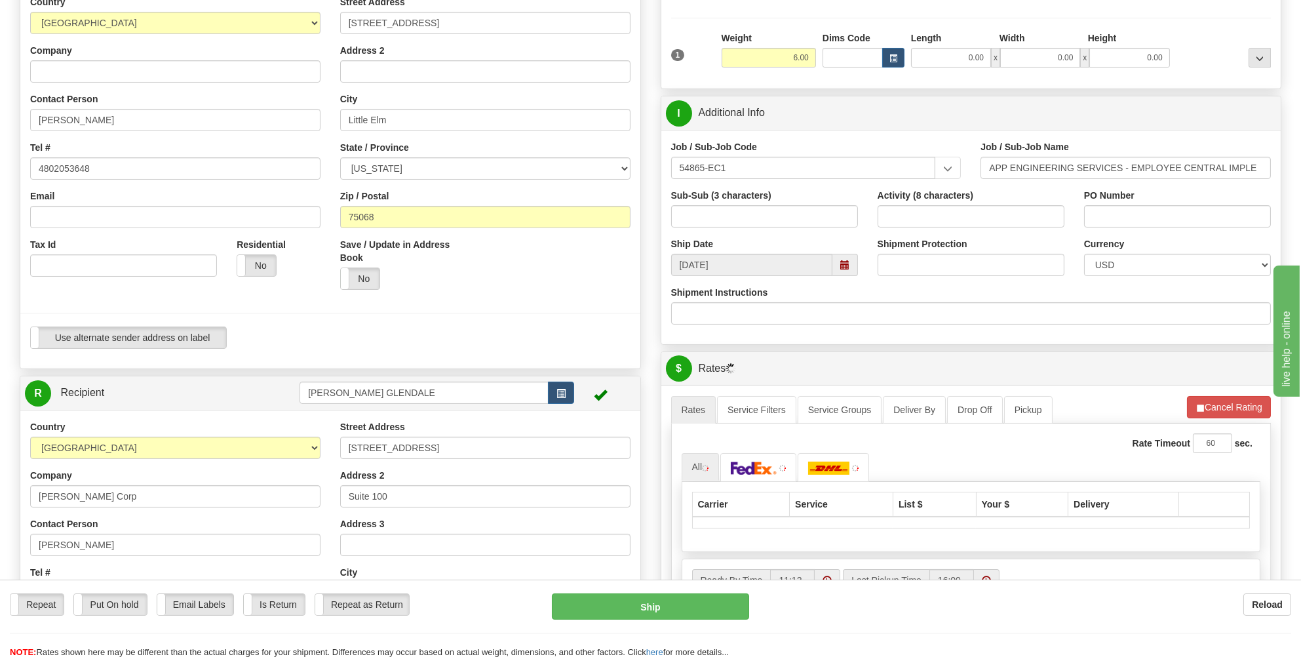
click at [630, 300] on div at bounding box center [330, 313] width 640 height 27
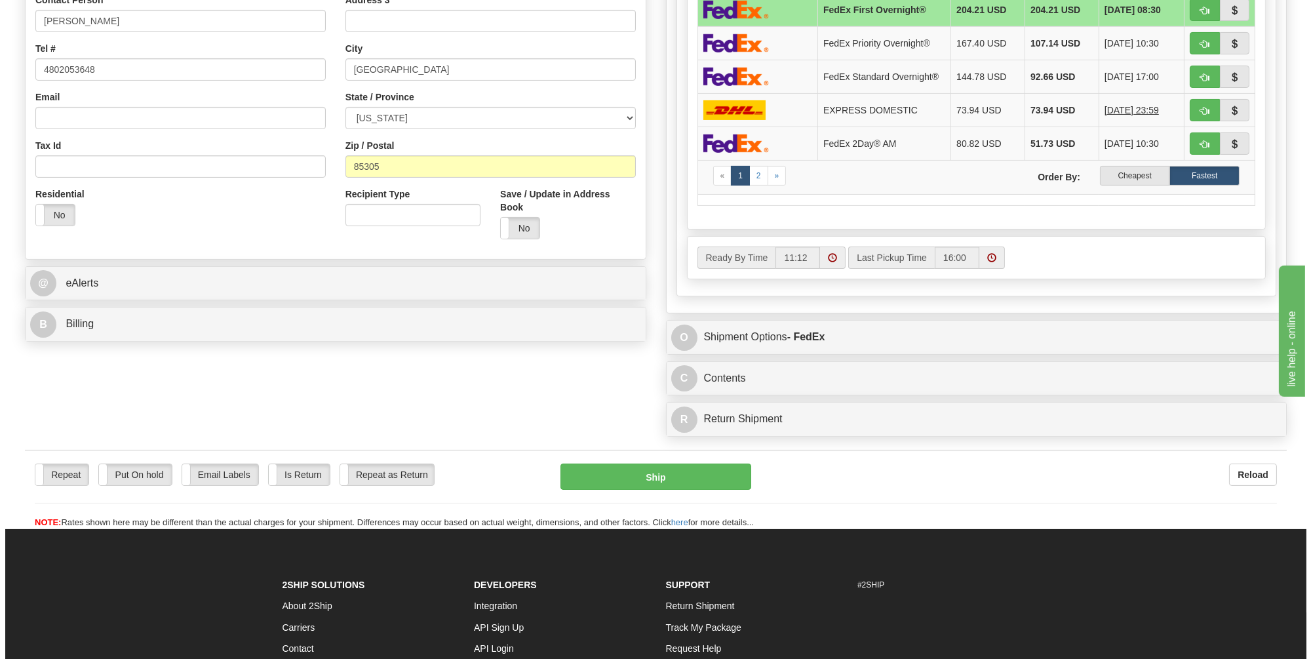
scroll to position [721, 0]
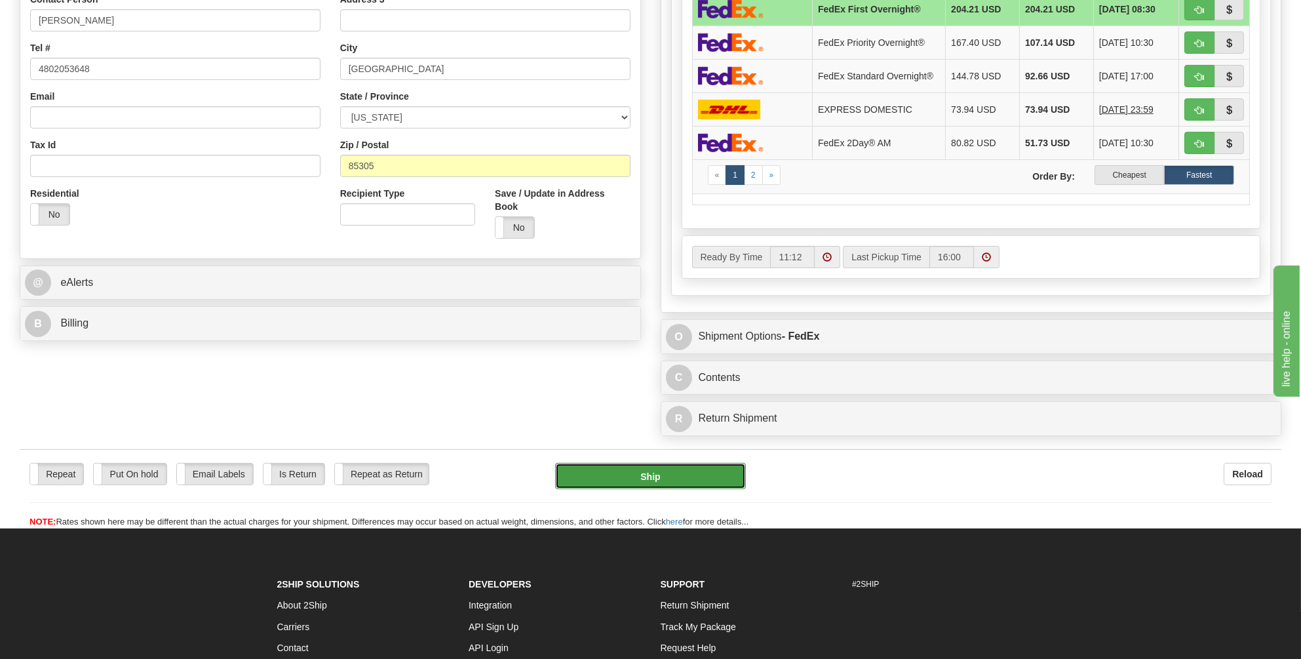
click at [644, 465] on button "Ship" at bounding box center [650, 476] width 191 height 26
type input "06"
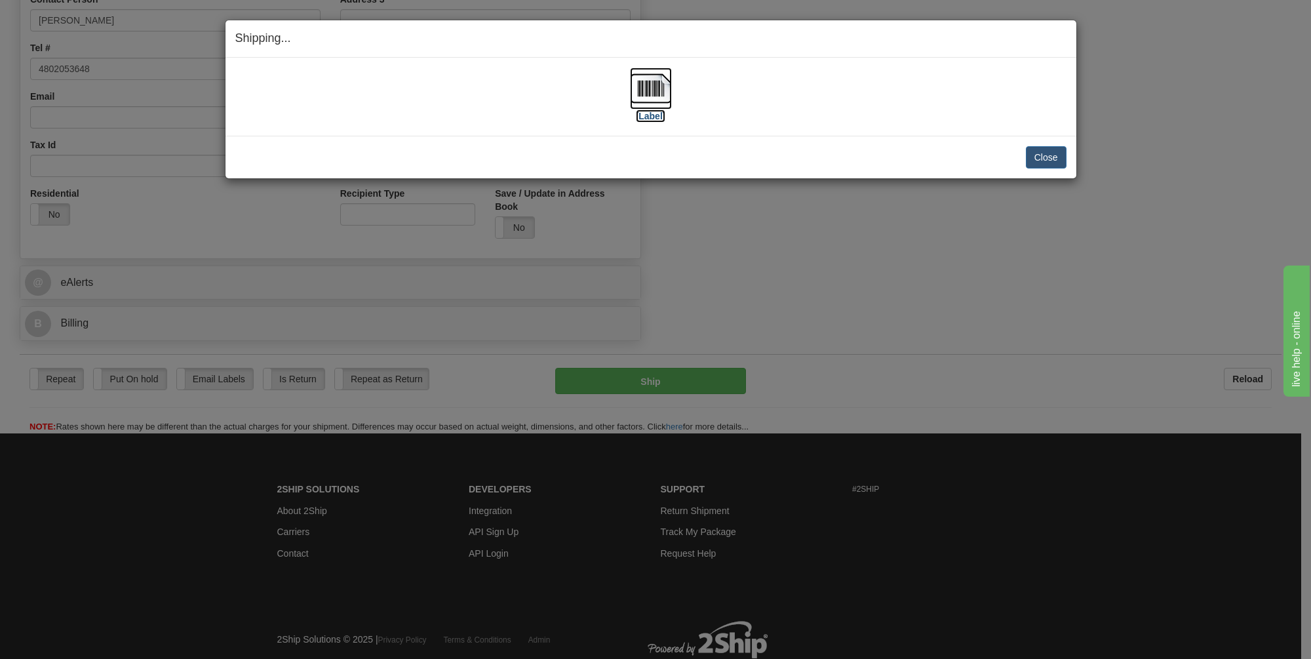
click at [648, 80] on img at bounding box center [651, 89] width 42 height 42
